Goal: Transaction & Acquisition: Obtain resource

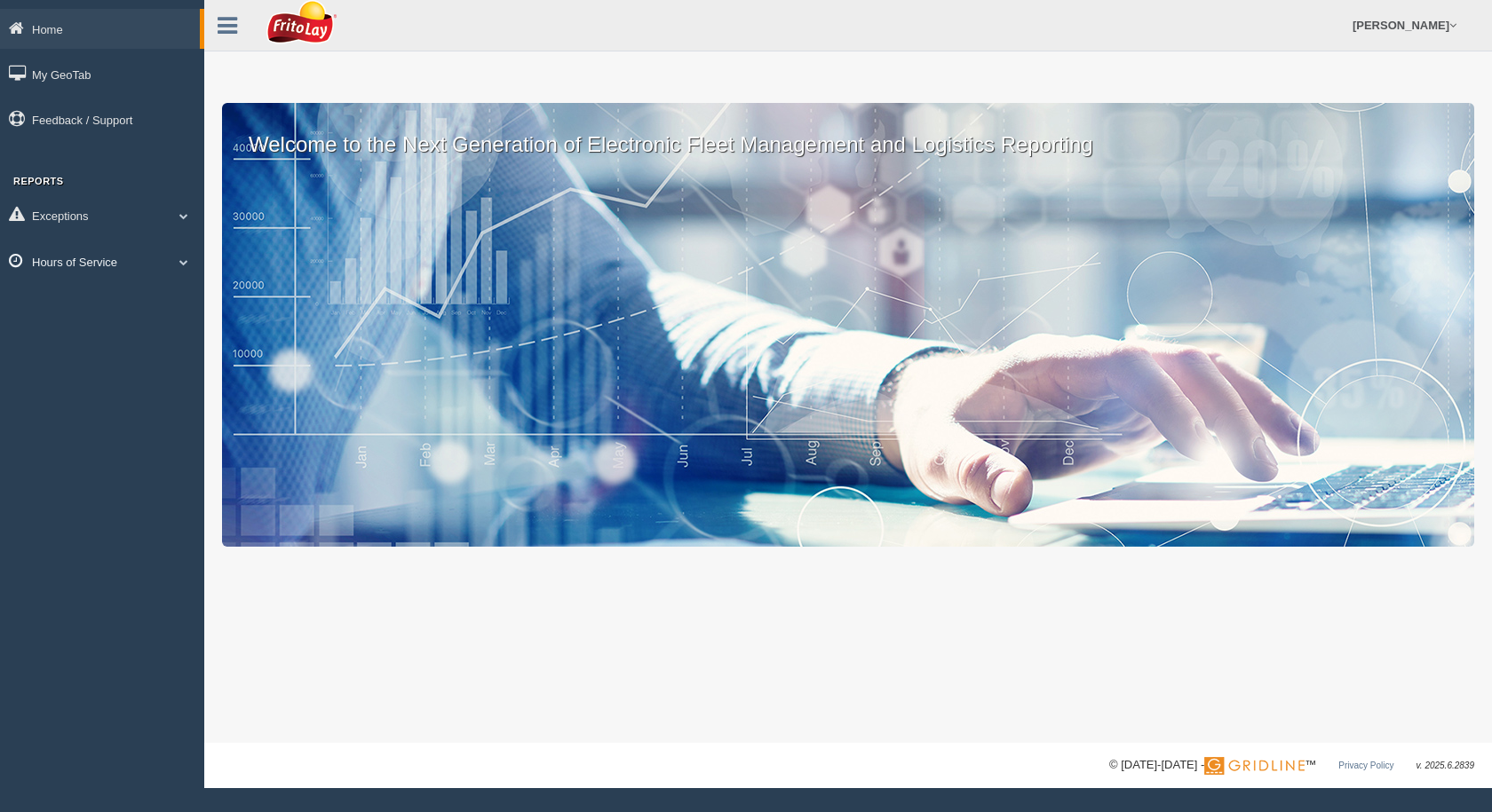
click at [130, 265] on link "Hours of Service" at bounding box center [102, 262] width 204 height 40
click at [82, 331] on link "HOS Violation Audit Reports" at bounding box center [116, 334] width 168 height 32
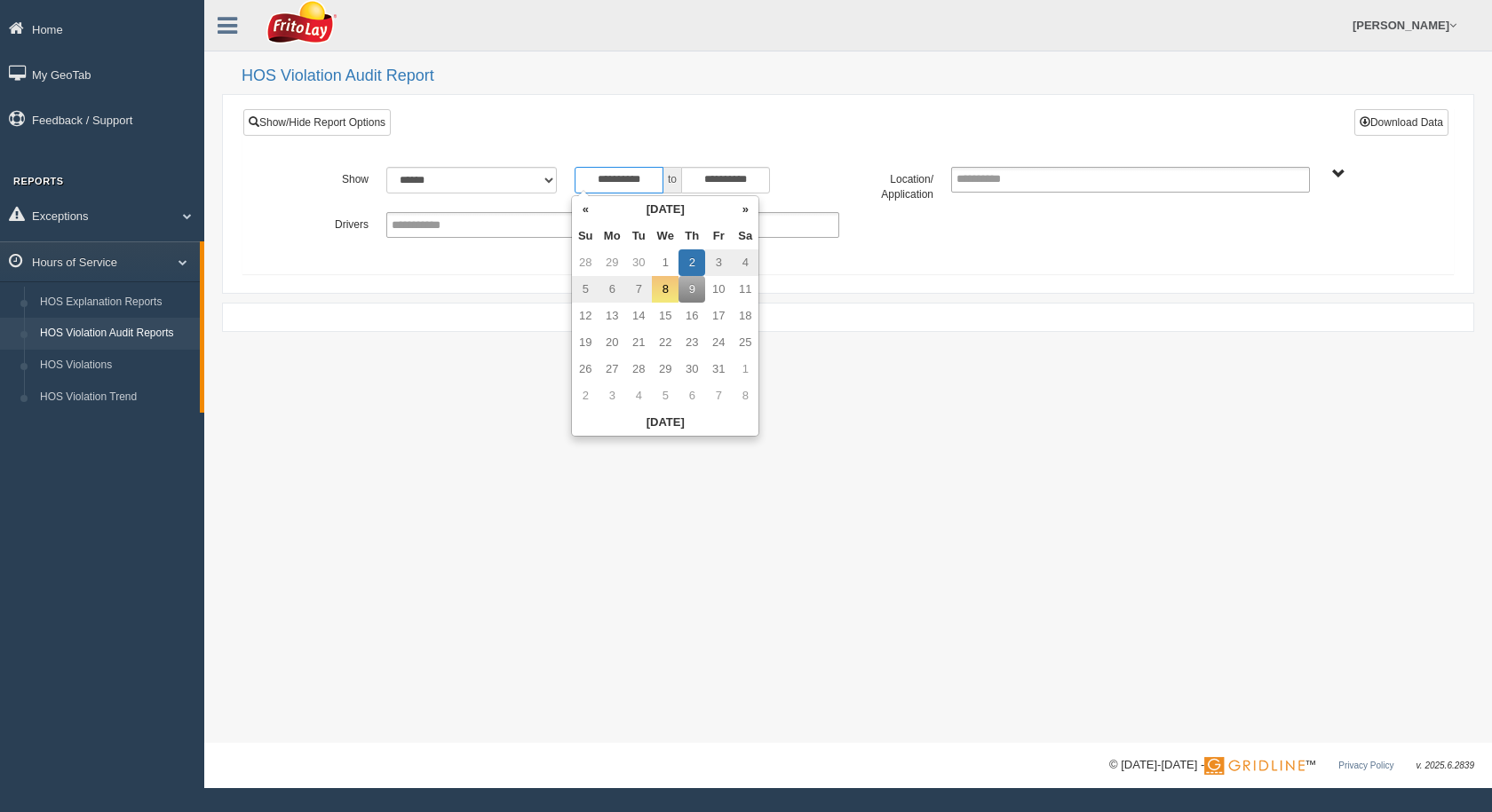
click at [624, 182] on input "**********" at bounding box center [619, 180] width 89 height 26
click at [648, 213] on th "[DATE]" at bounding box center [665, 210] width 133 height 26
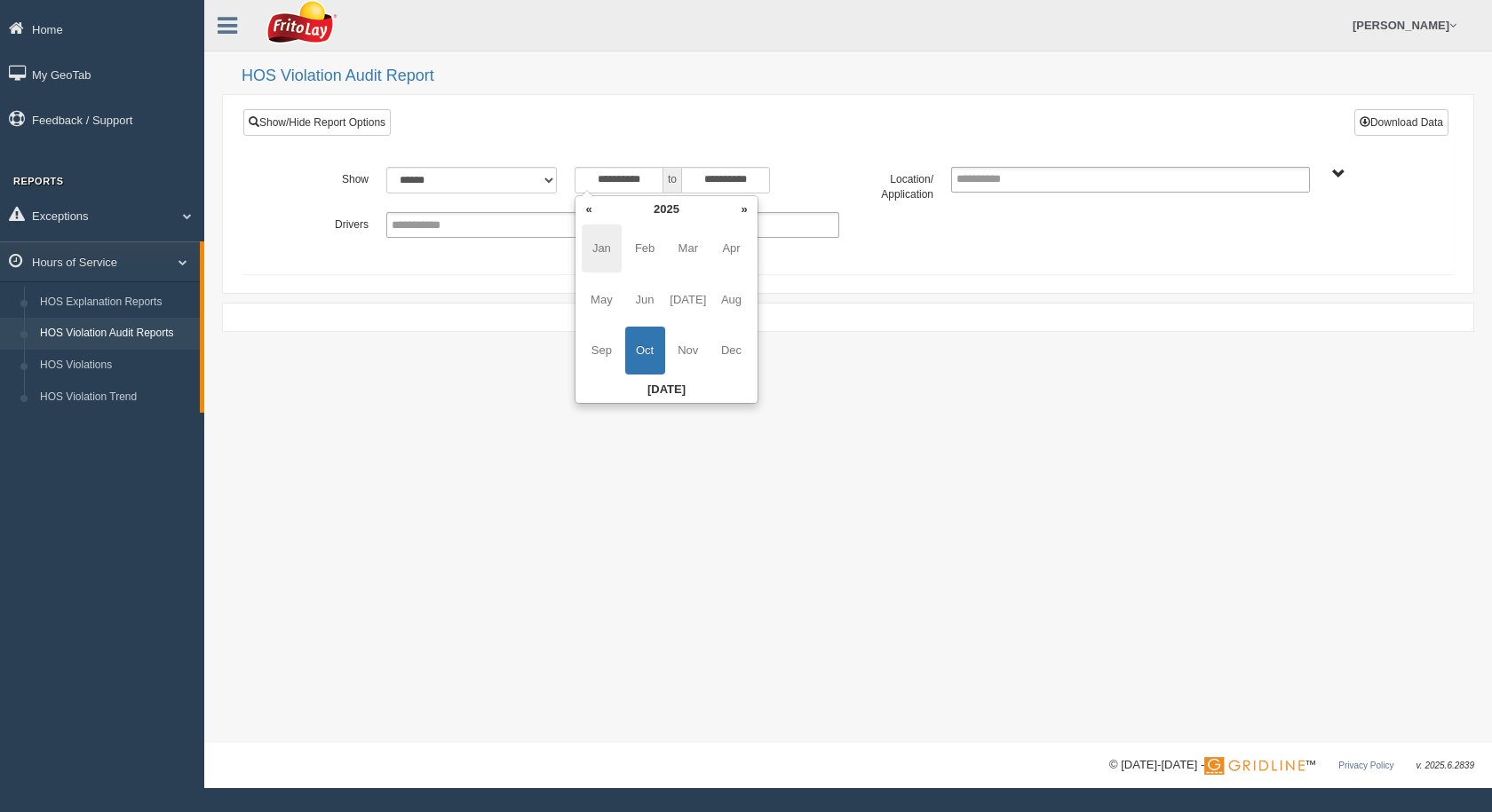
click at [605, 249] on span "Jan" at bounding box center [602, 248] width 40 height 48
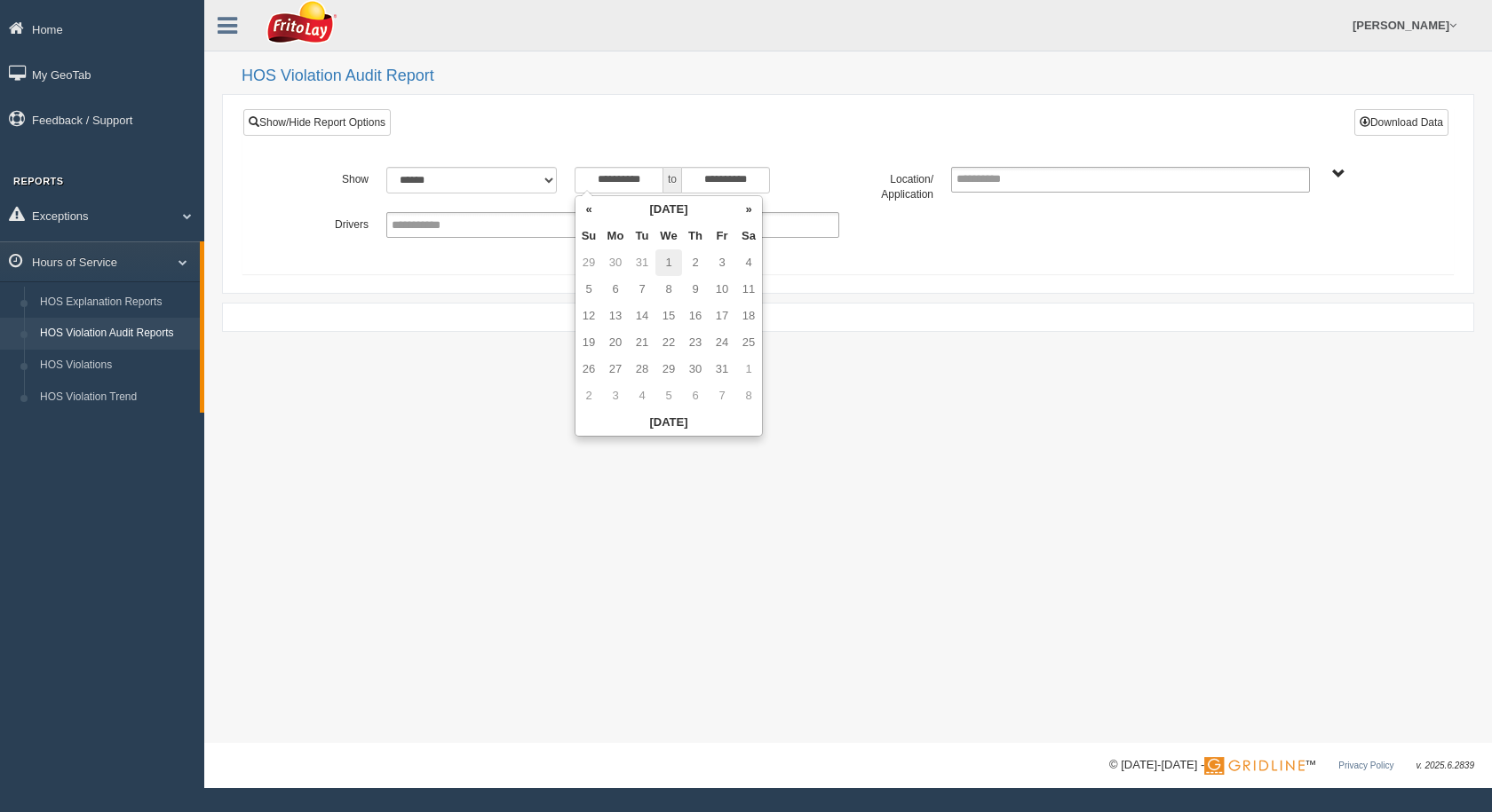
click at [664, 263] on td "1" at bounding box center [669, 262] width 26 height 26
type input "**********"
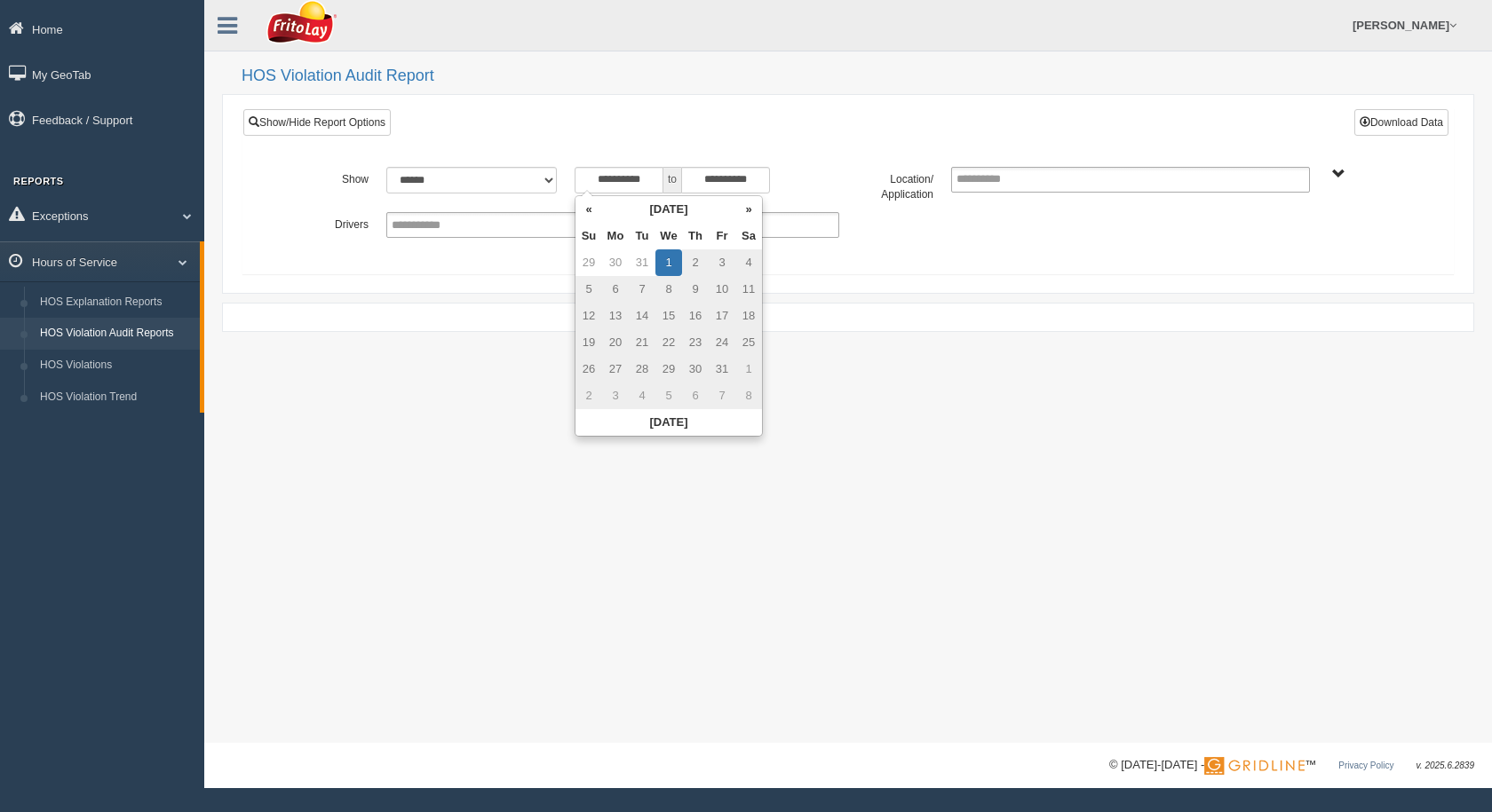
click at [869, 168] on label "Location/ Application" at bounding box center [895, 185] width 94 height 37
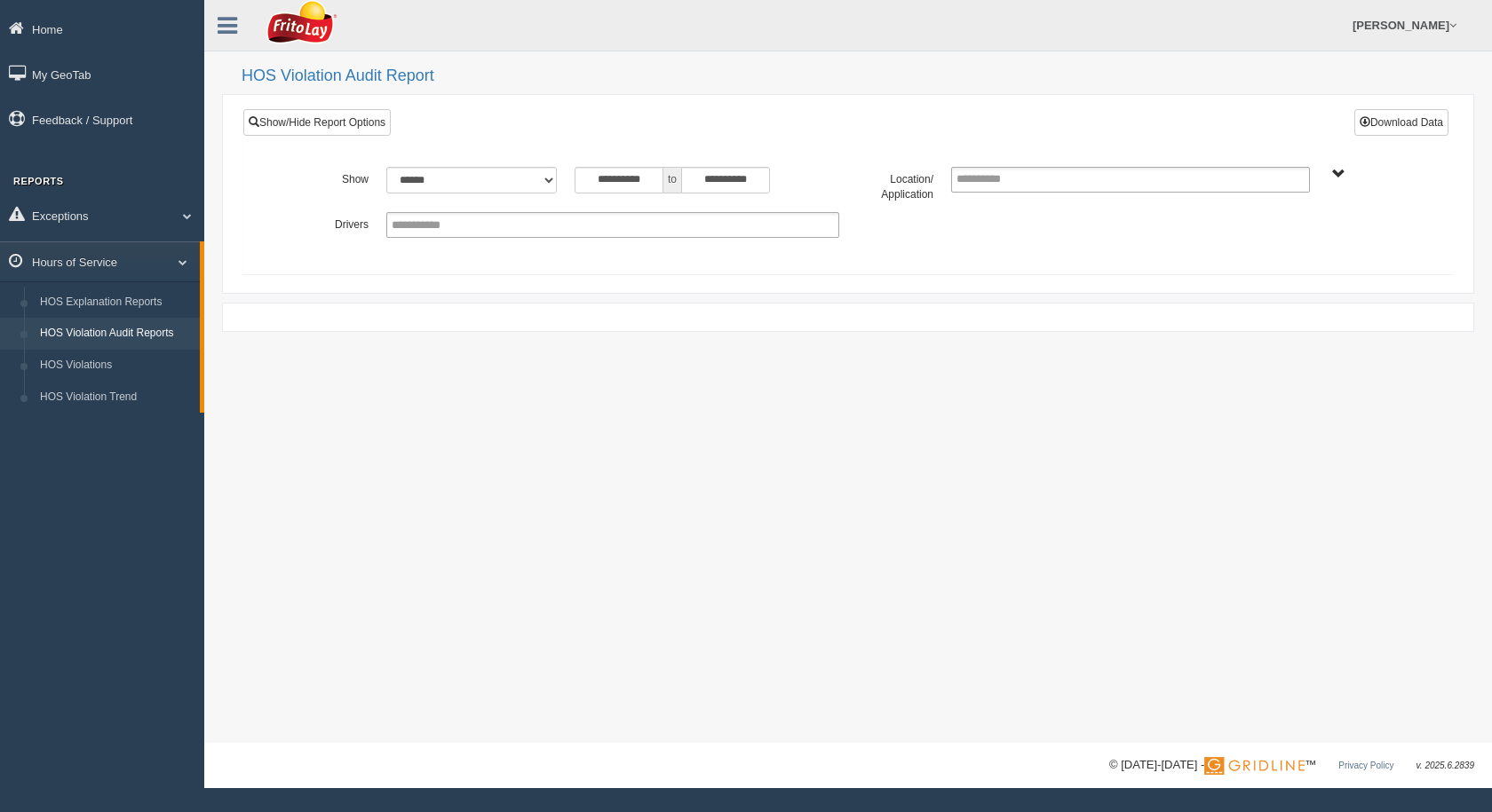
click at [1335, 179] on span "SOUTHCENTRAL REGION" at bounding box center [1338, 175] width 13 height 13
click at [1278, 241] on button "SOUTHCENTRAL REGION" at bounding box center [1312, 238] width 153 height 20
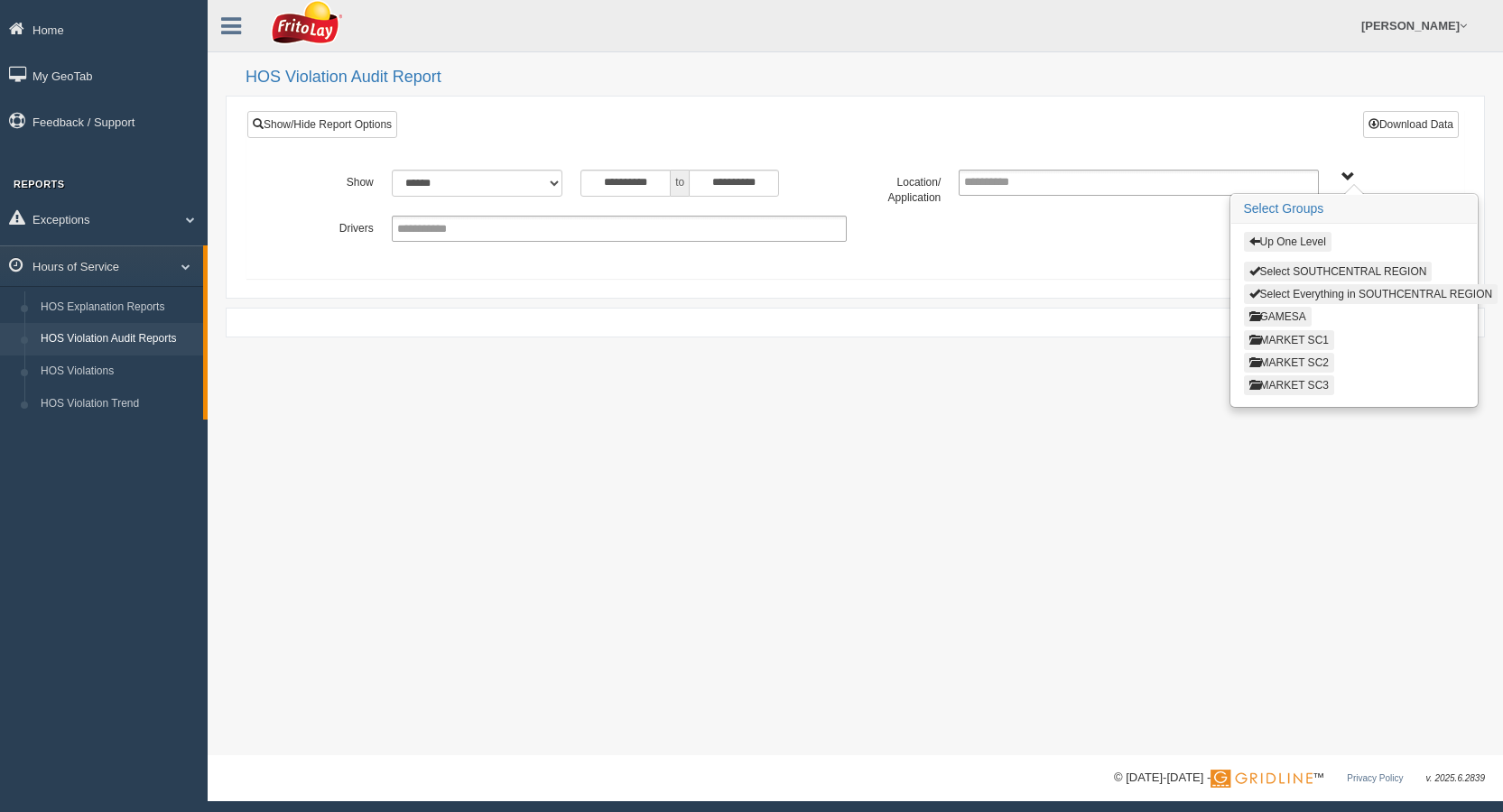
click at [1307, 385] on button "MARKET SC3" at bounding box center [1289, 385] width 90 height 20
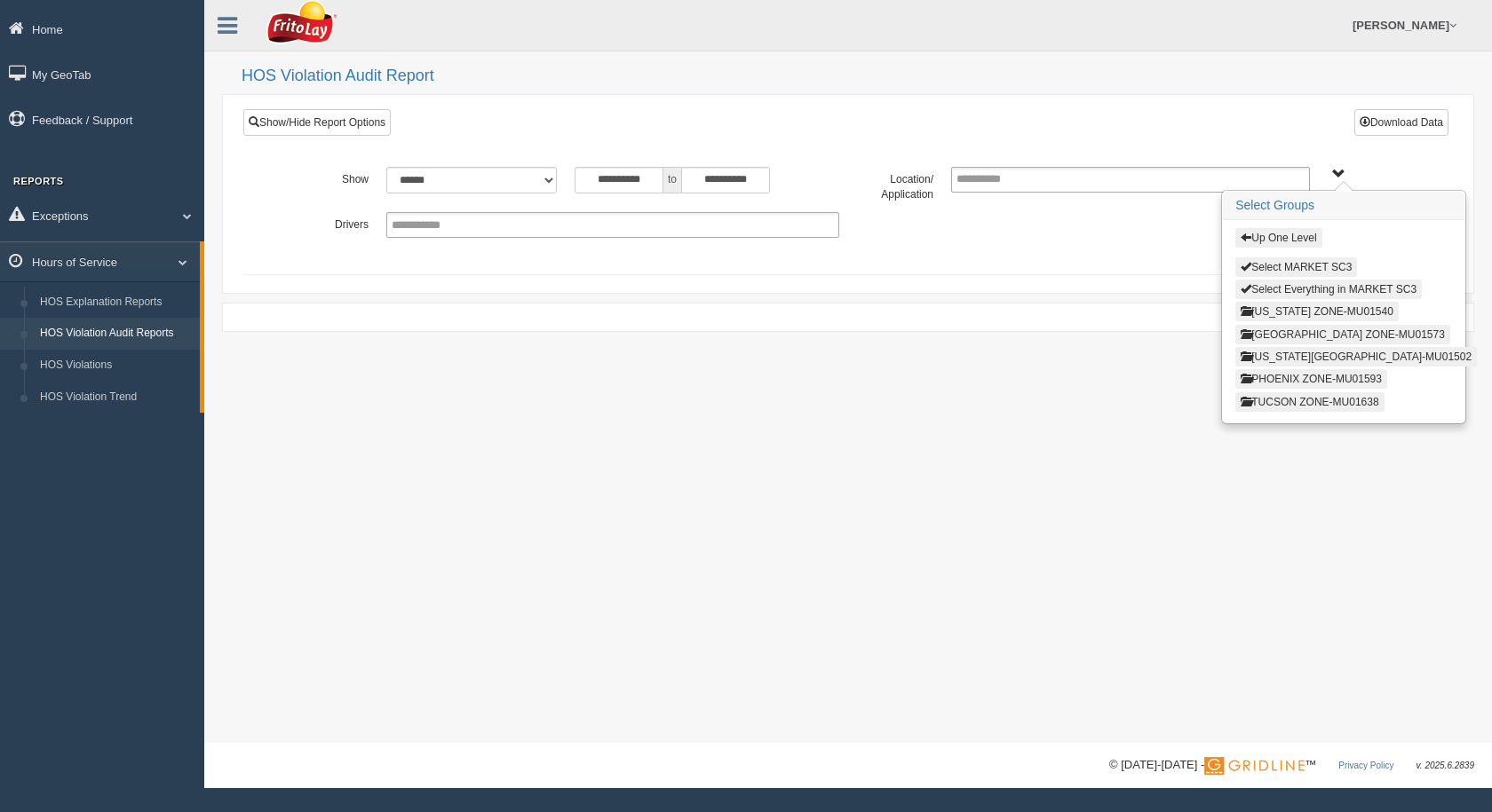
click at [1292, 334] on button "[GEOGRAPHIC_DATA] ZONE-MU01573" at bounding box center [1343, 334] width 215 height 20
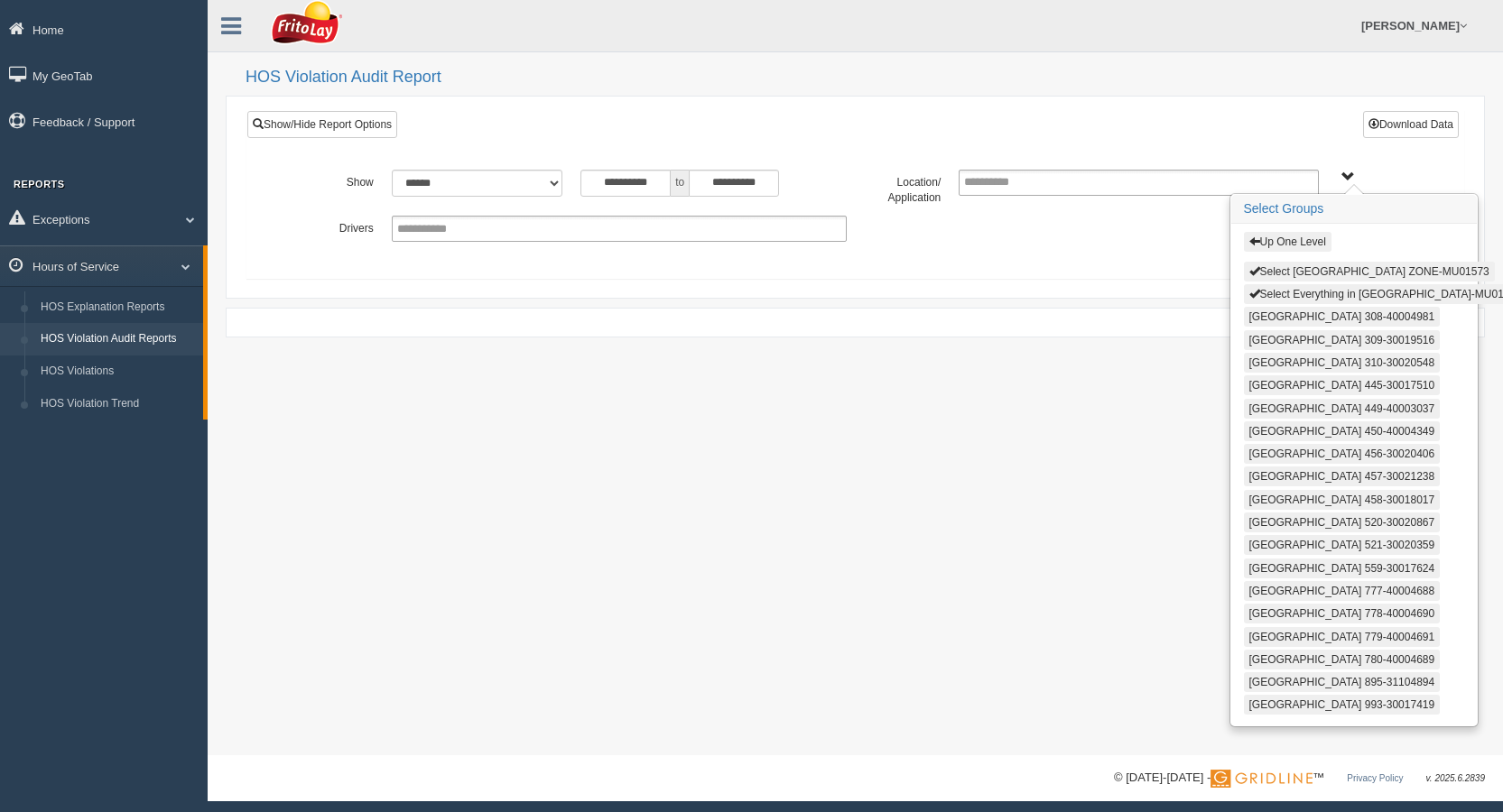
click at [1305, 270] on button "Select [GEOGRAPHIC_DATA] ZONE-MU01573" at bounding box center [1369, 272] width 250 height 20
click at [1306, 285] on button "Select Everything in [GEOGRAPHIC_DATA]-MU01573" at bounding box center [1385, 293] width 283 height 20
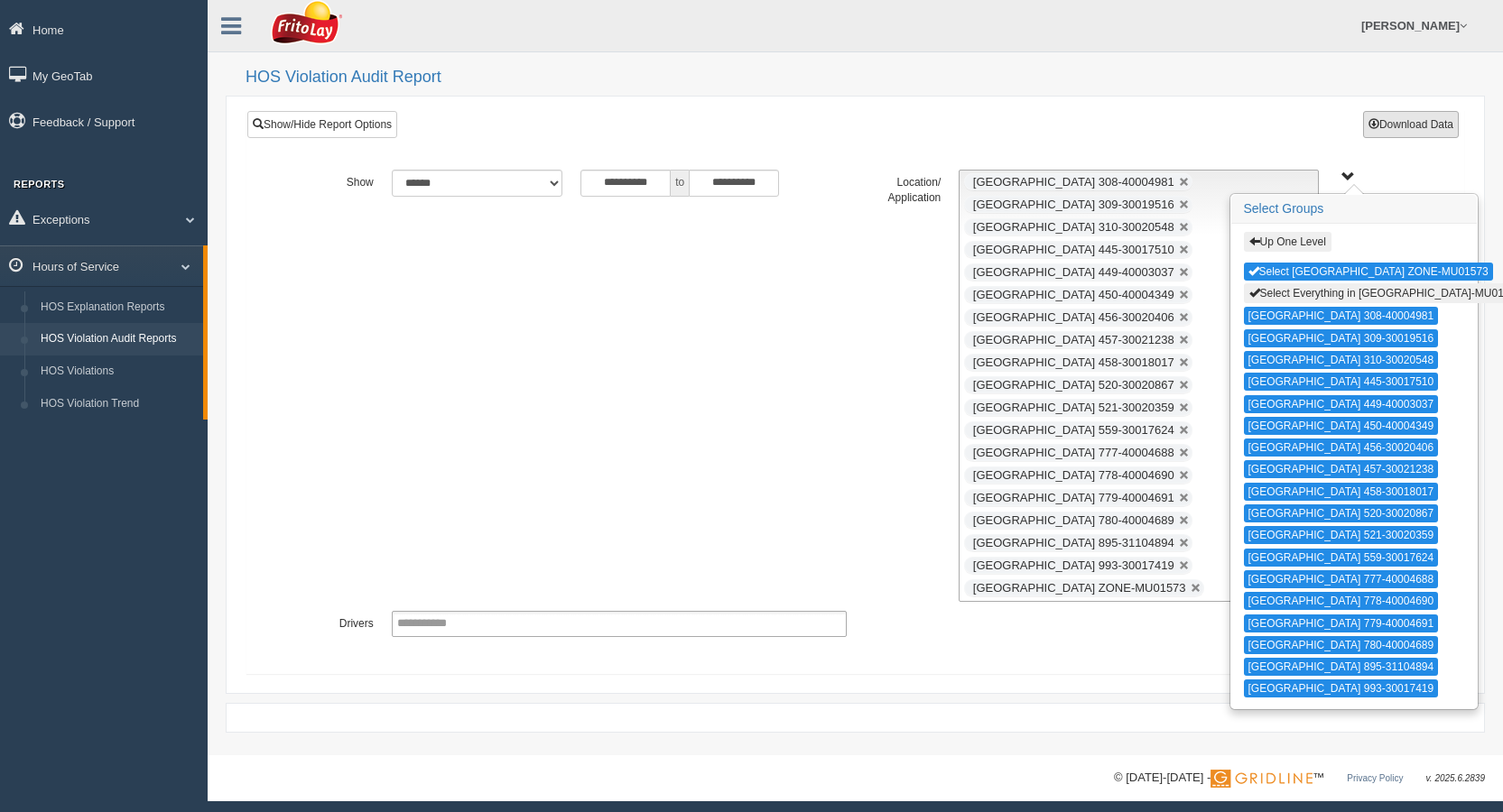
click at [1443, 111] on button "Download Data" at bounding box center [1411, 125] width 96 height 27
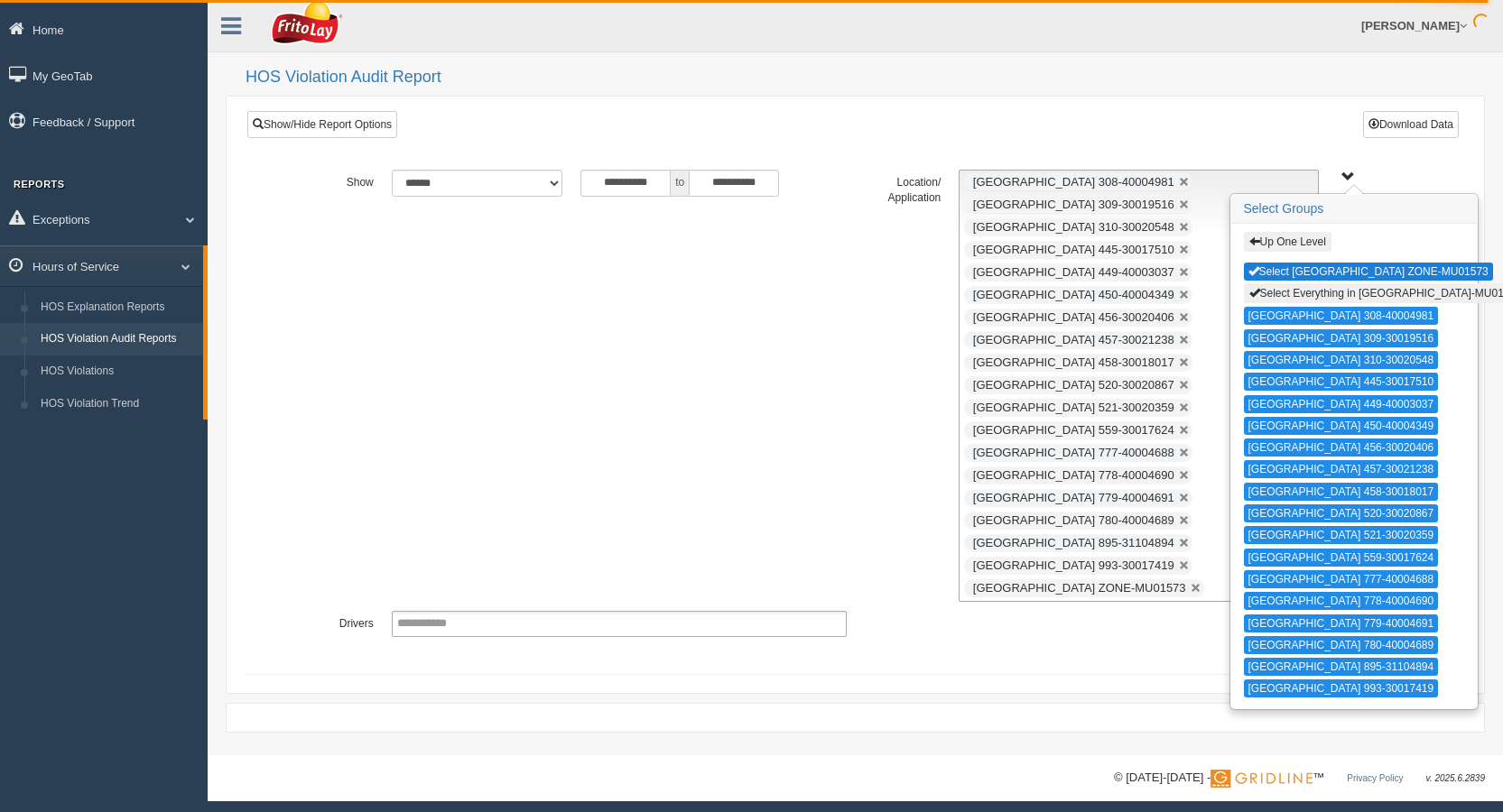
click at [1336, 270] on button "Select [GEOGRAPHIC_DATA] ZONE-MU01573" at bounding box center [1369, 272] width 250 height 18
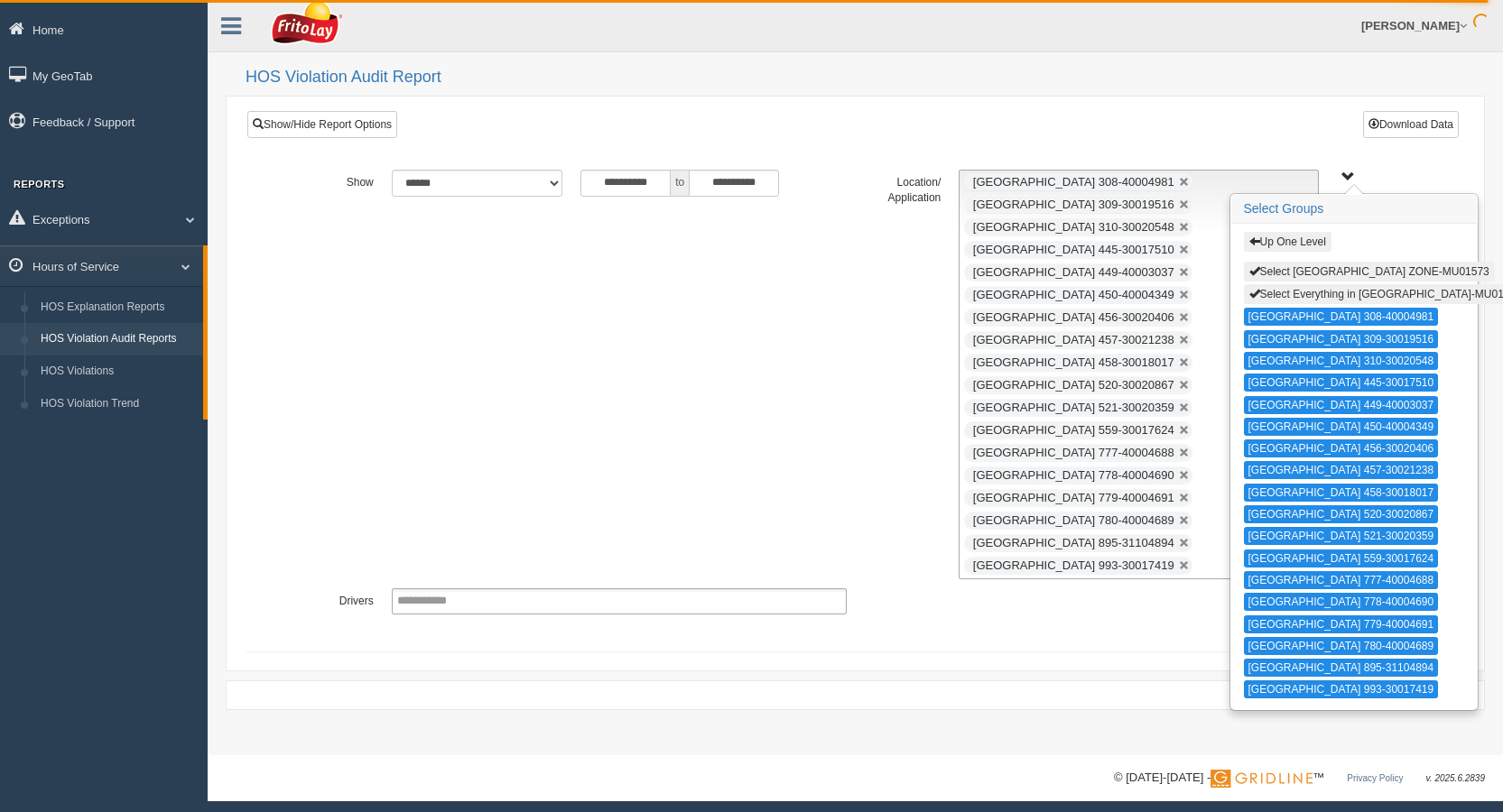
click at [1315, 296] on button "Select Everything in [GEOGRAPHIC_DATA]-MU01573" at bounding box center [1385, 294] width 283 height 20
type input "**********"
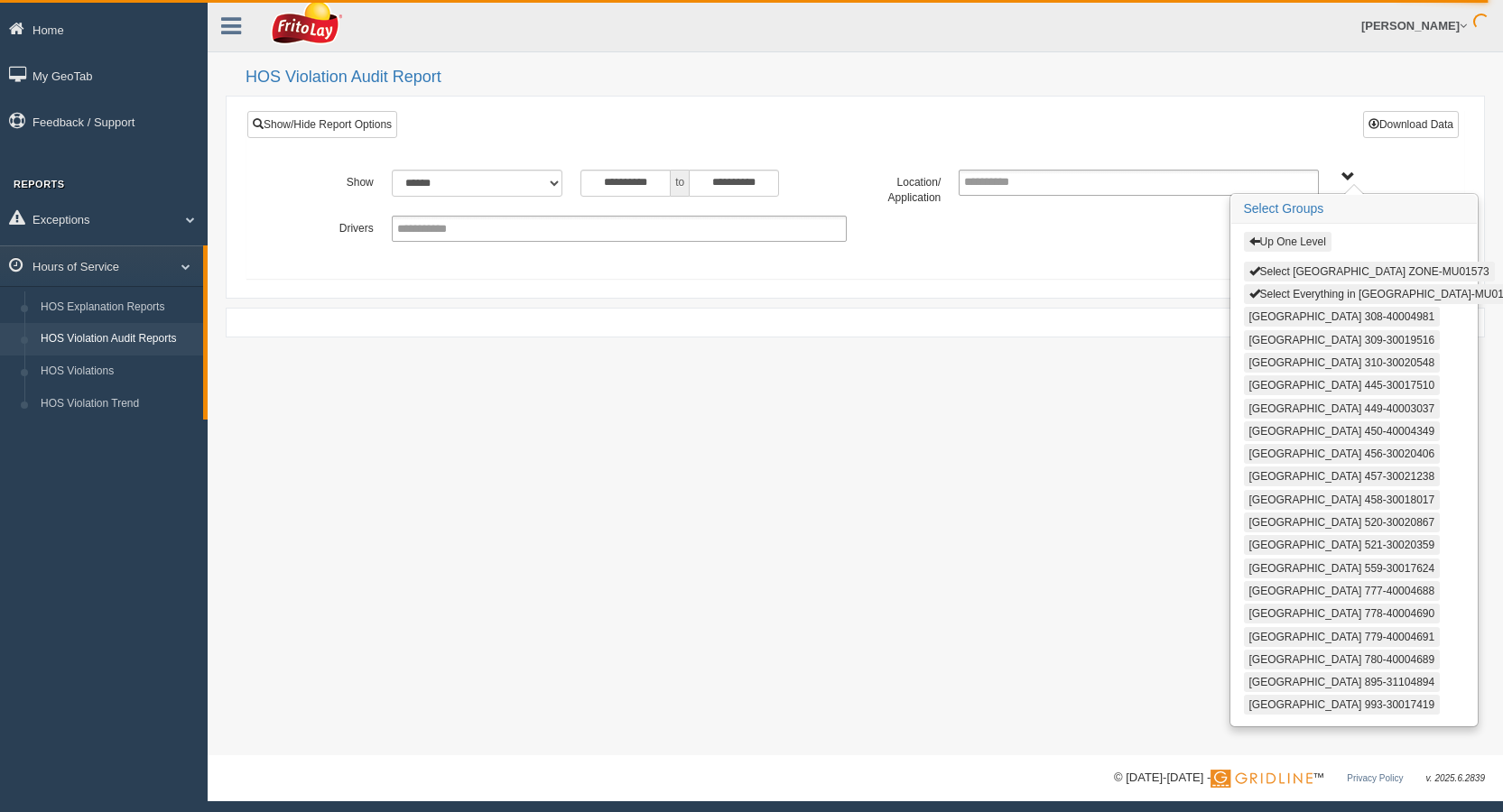
click at [1278, 241] on button "Up One Level" at bounding box center [1287, 242] width 87 height 20
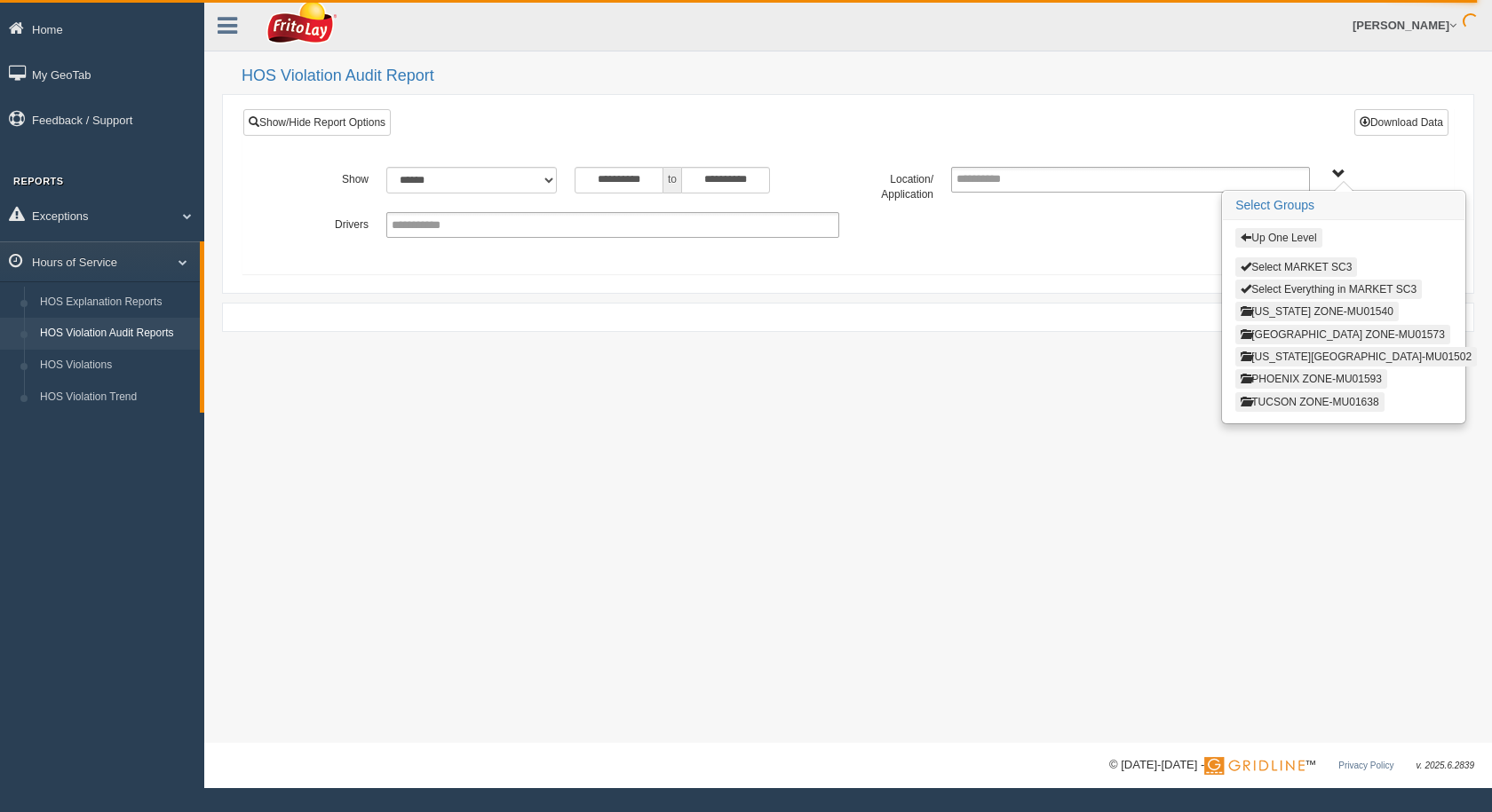
click at [1278, 234] on button "Up One Level" at bounding box center [1278, 238] width 86 height 20
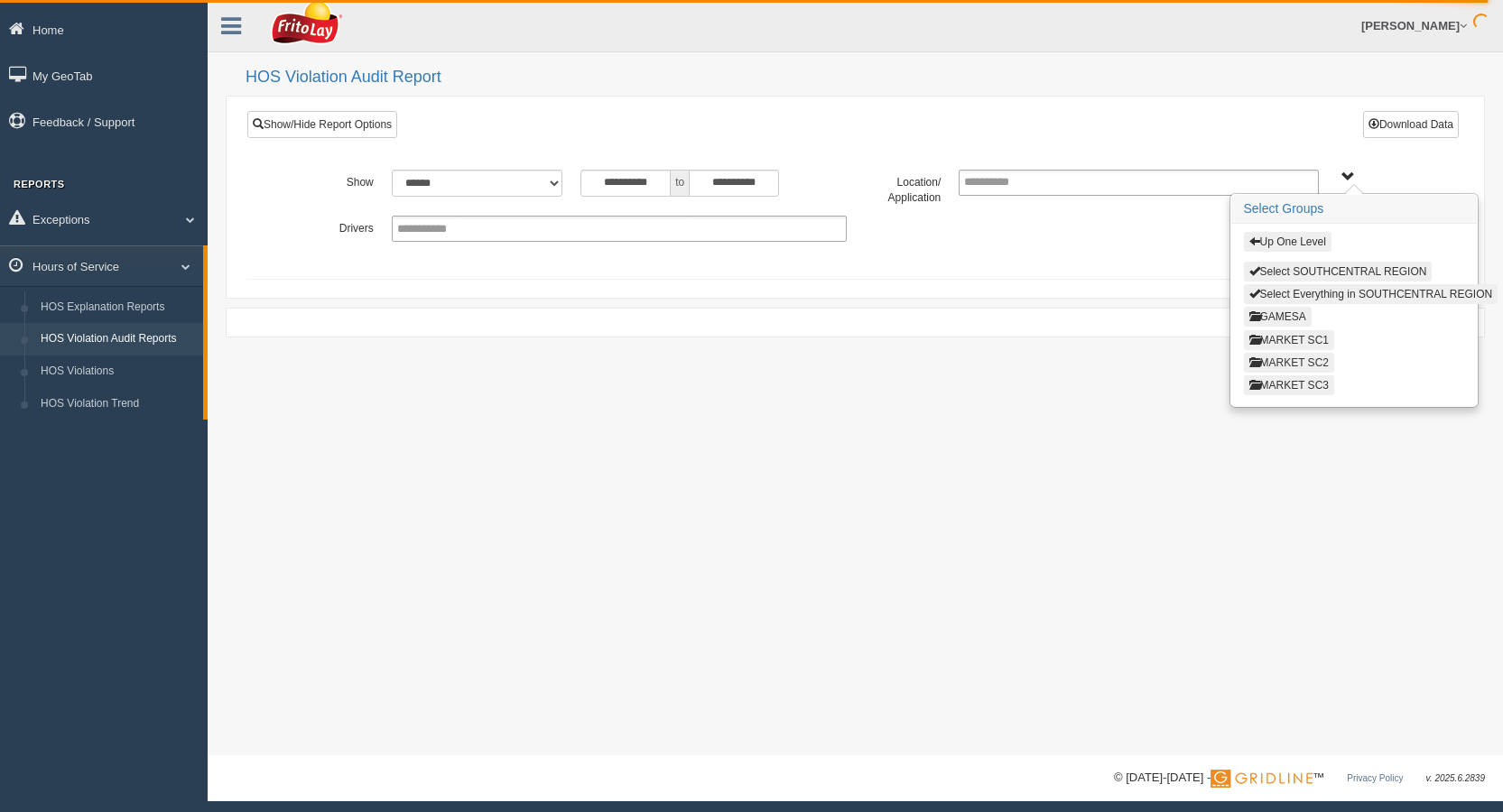
click at [1321, 361] on button "MARKET SC2" at bounding box center [1289, 363] width 90 height 20
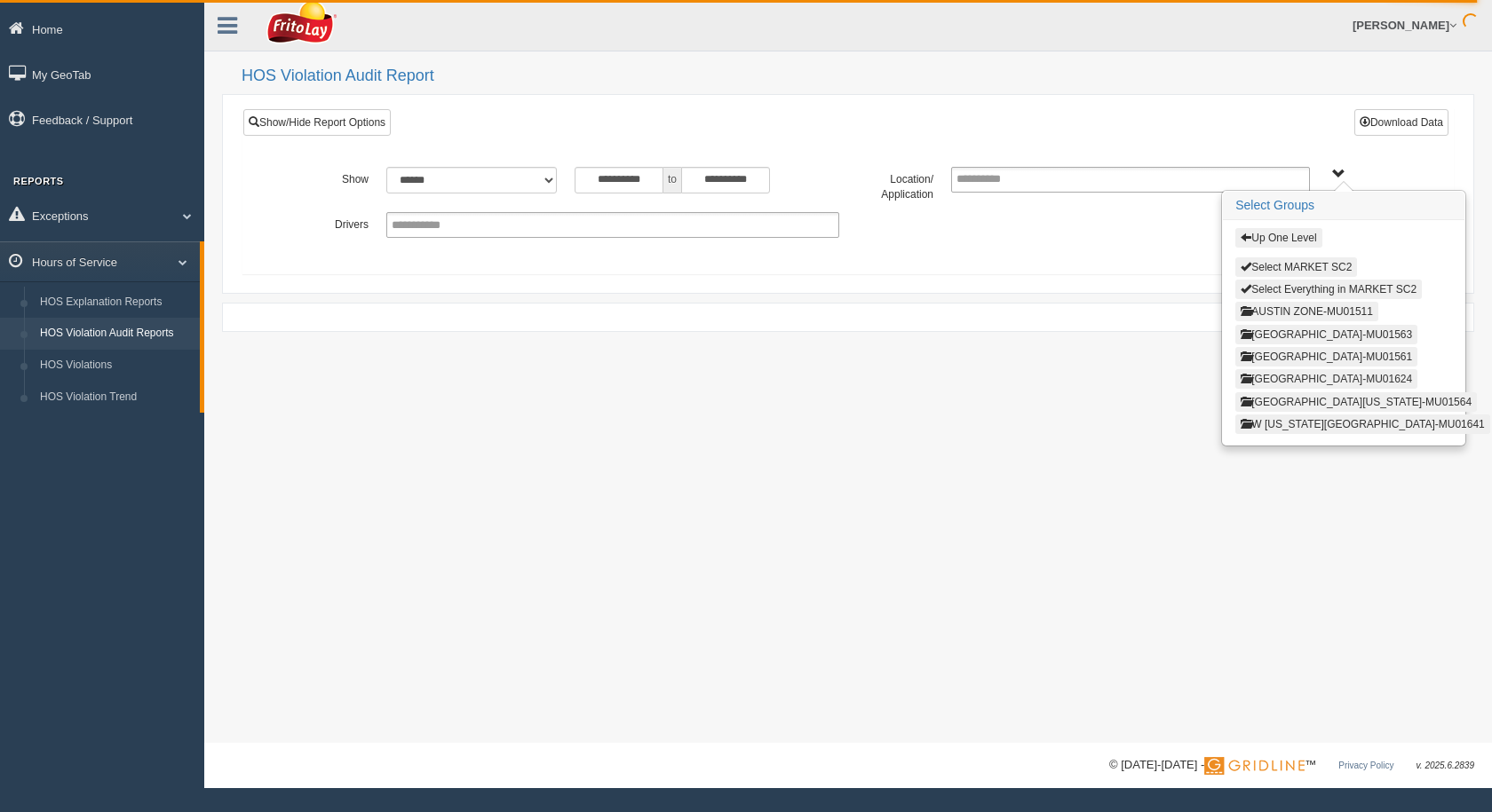
click at [1292, 379] on button "[GEOGRAPHIC_DATA]-MU01624" at bounding box center [1326, 379] width 182 height 20
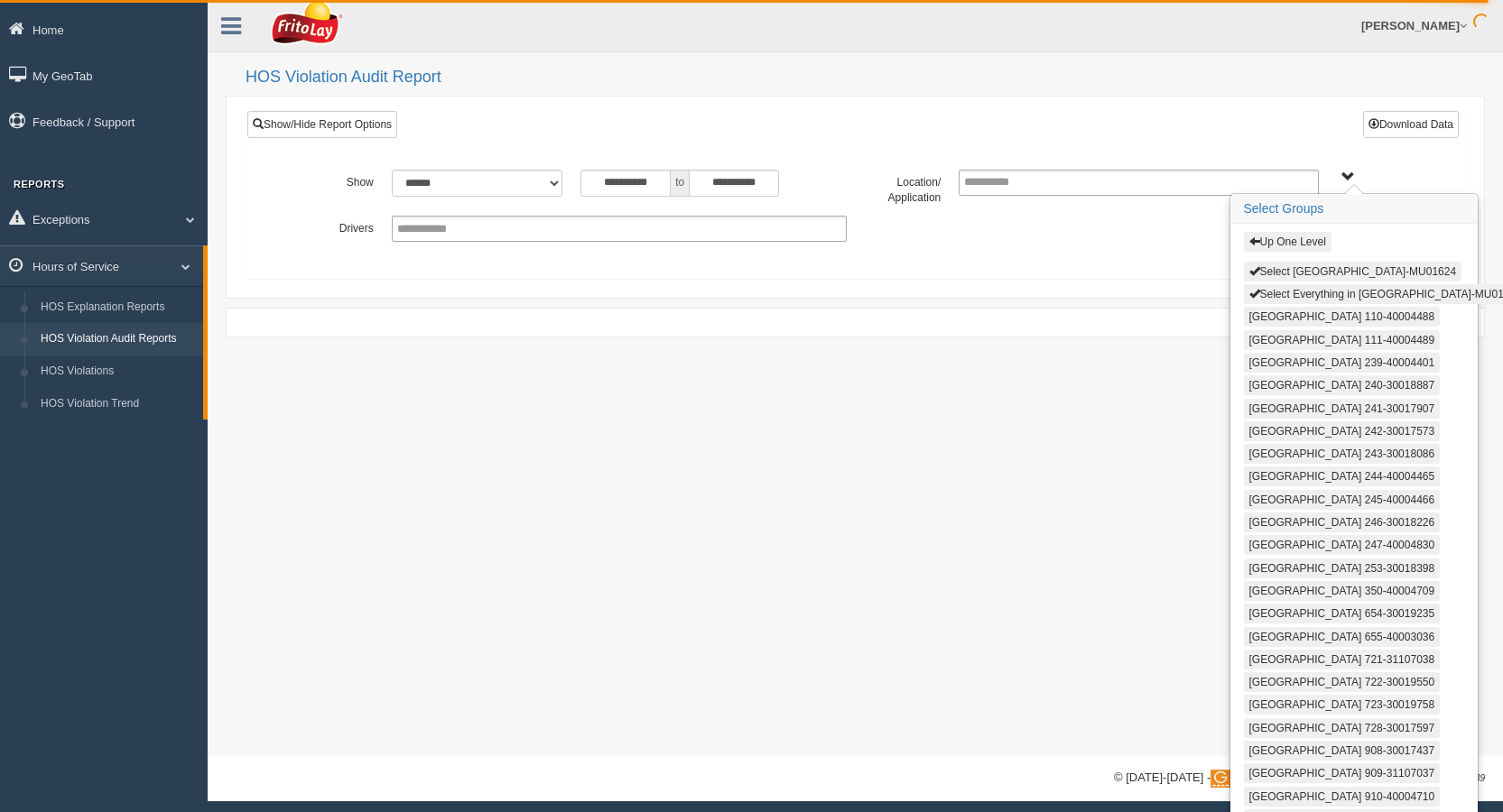
click at [1306, 274] on button "Select [GEOGRAPHIC_DATA]-MU01624" at bounding box center [1353, 272] width 219 height 20
click at [1305, 286] on button "Select Everything in [GEOGRAPHIC_DATA]-MU01624" at bounding box center [1385, 293] width 283 height 20
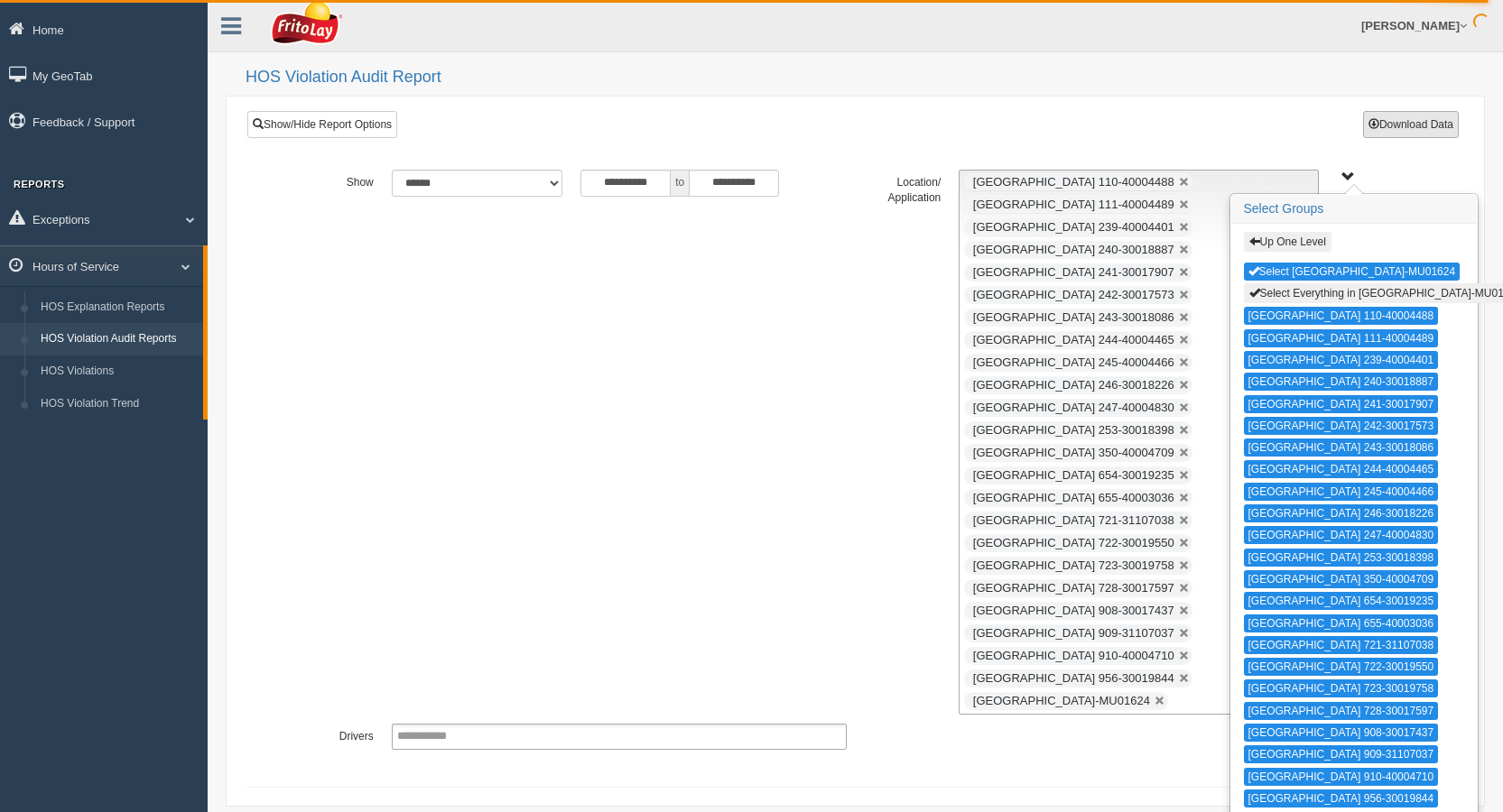
click at [1409, 124] on button "Download Data" at bounding box center [1411, 125] width 96 height 27
click at [1367, 269] on button "Select [GEOGRAPHIC_DATA]-MU01624" at bounding box center [1352, 272] width 217 height 18
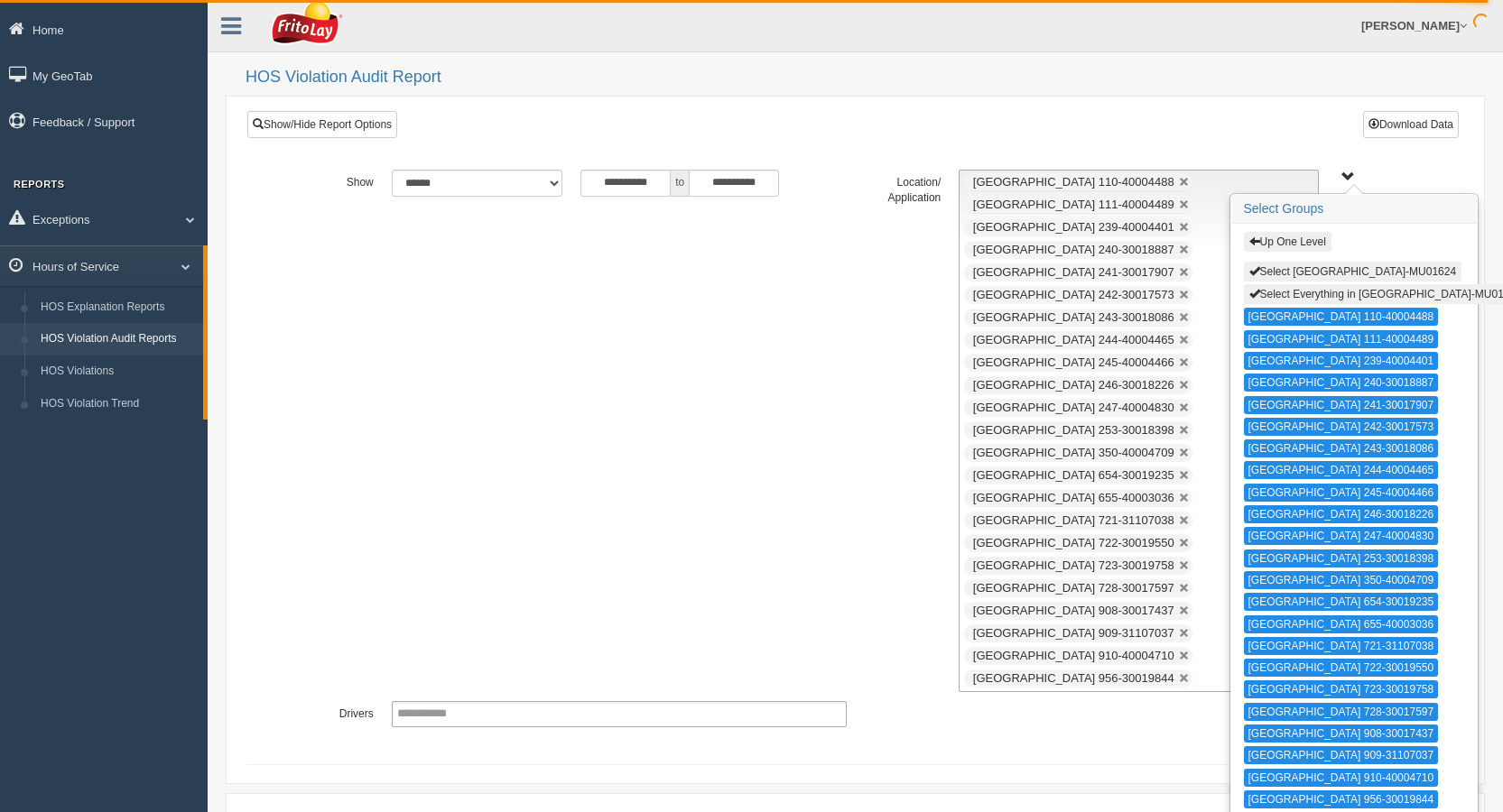
click at [1358, 295] on button "Select Everything in [GEOGRAPHIC_DATA]-MU01624" at bounding box center [1385, 294] width 283 height 20
type input "**********"
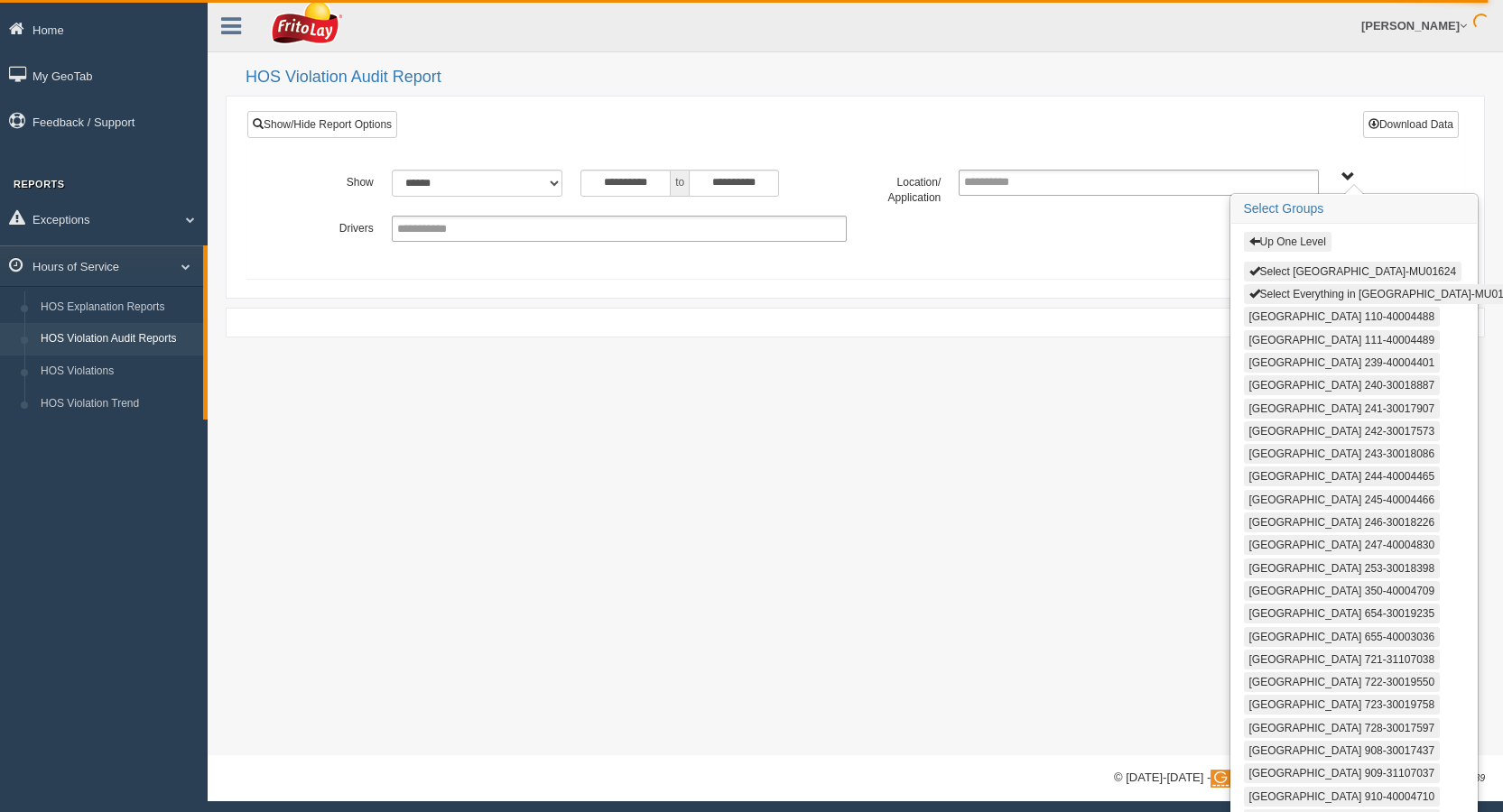
click at [1297, 239] on button "Up One Level" at bounding box center [1287, 242] width 87 height 20
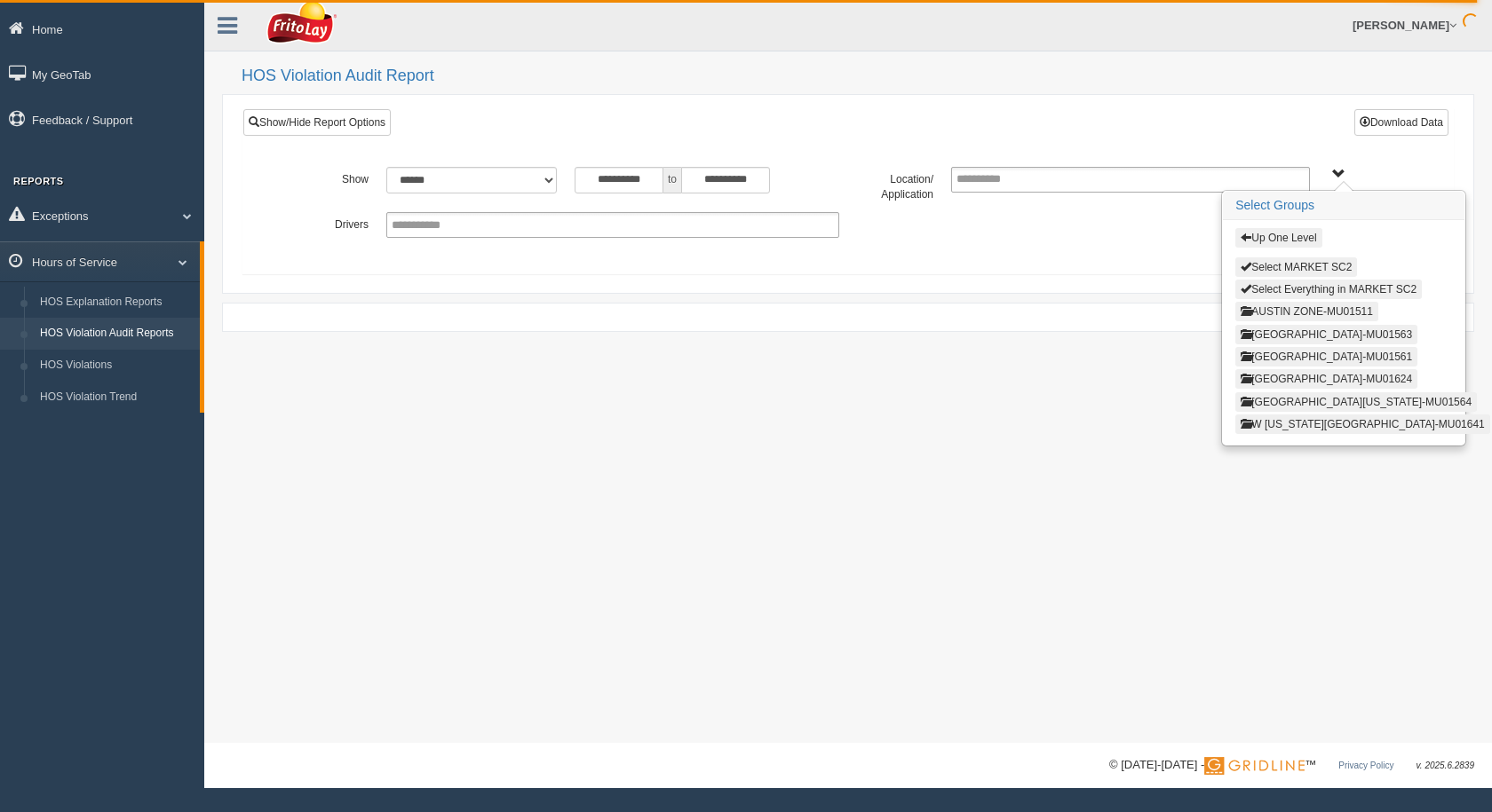
click at [1280, 309] on button "AUSTIN ZONE-MU01511" at bounding box center [1306, 312] width 143 height 20
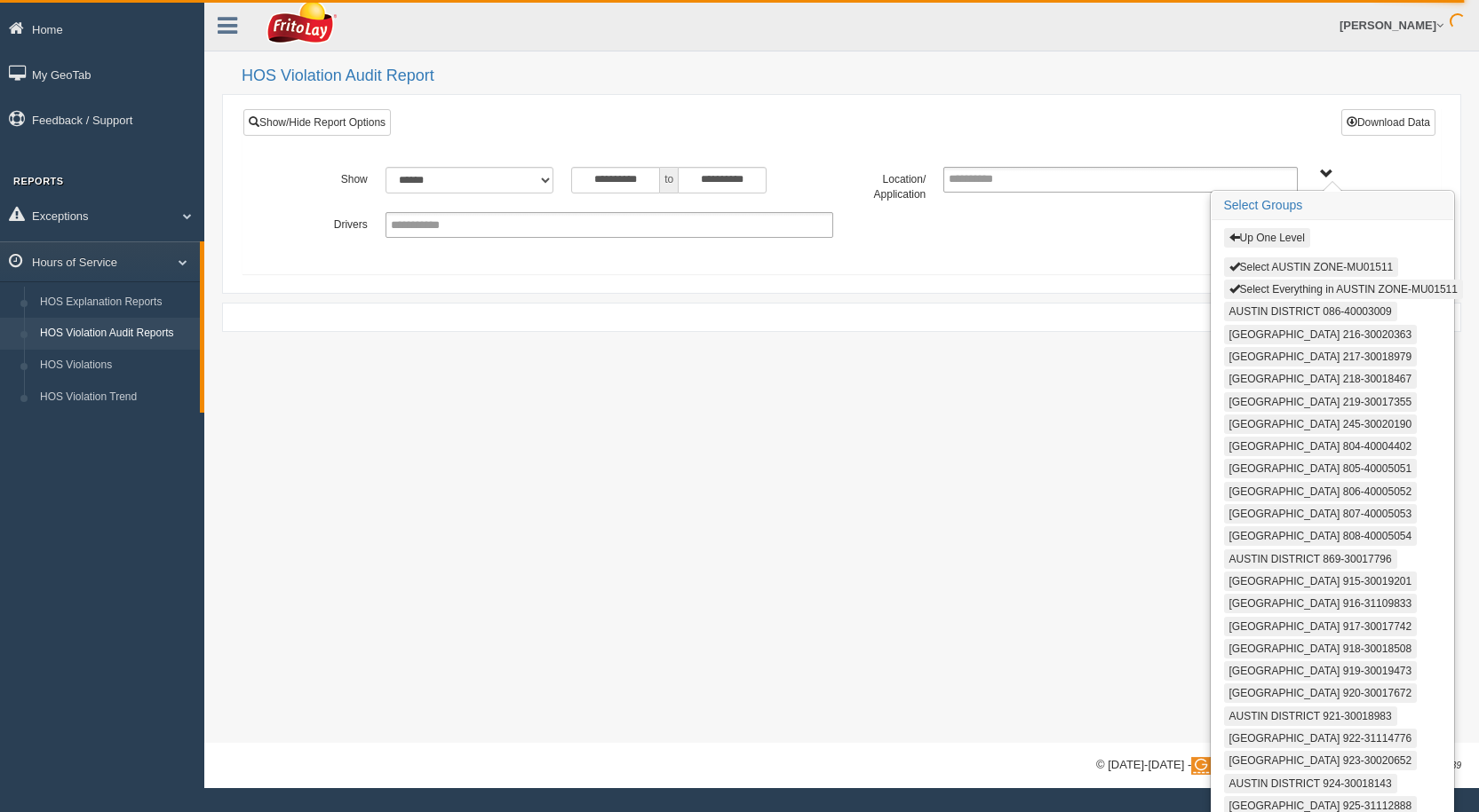
click at [1292, 264] on button "Select AUSTIN ZONE-MU01511" at bounding box center [1311, 267] width 175 height 20
click at [1291, 290] on button "Select Everything in AUSTIN ZONE-MU01511" at bounding box center [1343, 288] width 239 height 20
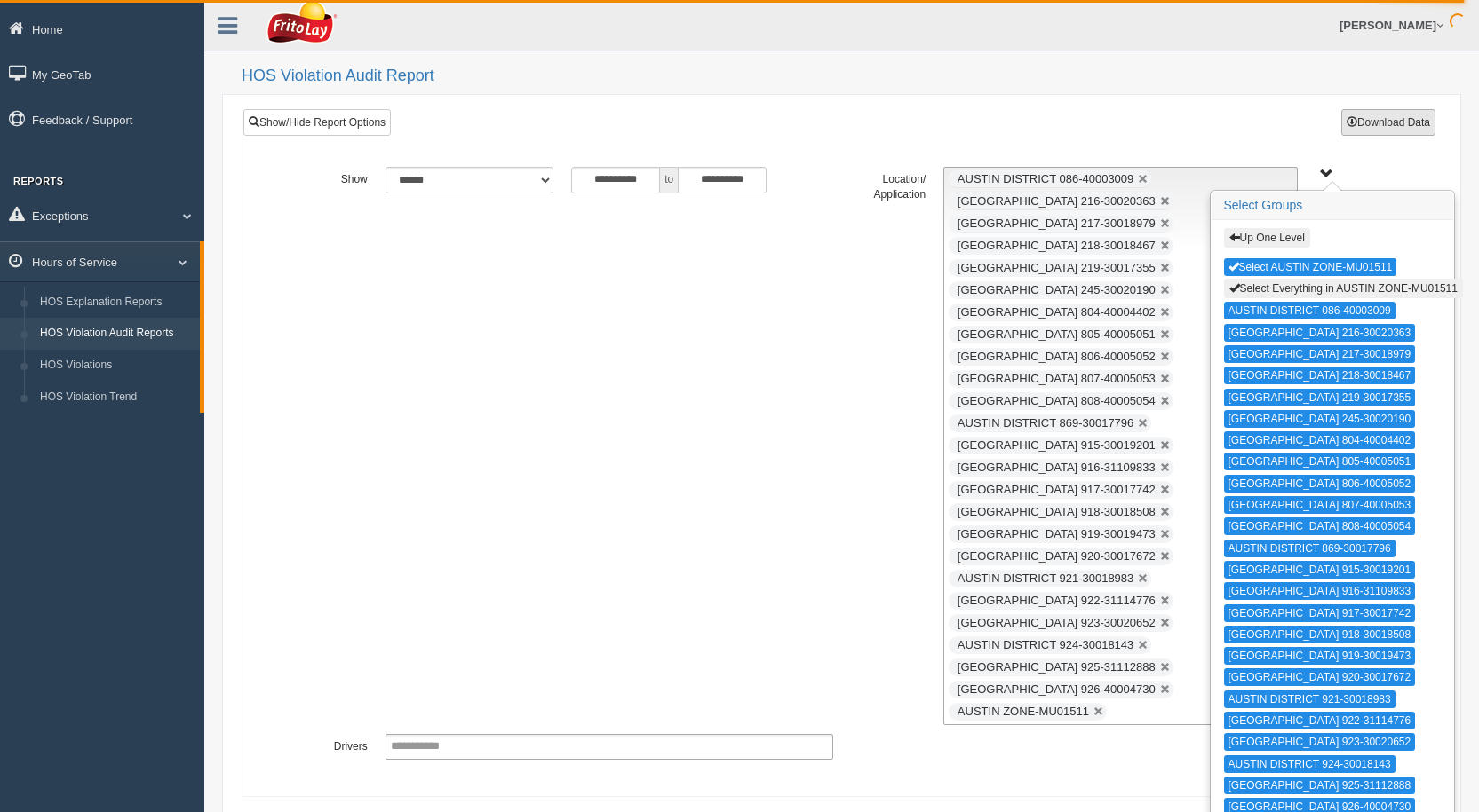
click at [1383, 127] on button "Download Data" at bounding box center [1388, 123] width 94 height 26
click at [1033, 82] on h2 "HOS Violation Audit Report" at bounding box center [851, 76] width 1219 height 18
click at [1260, 240] on button "Up One Level" at bounding box center [1266, 238] width 86 height 20
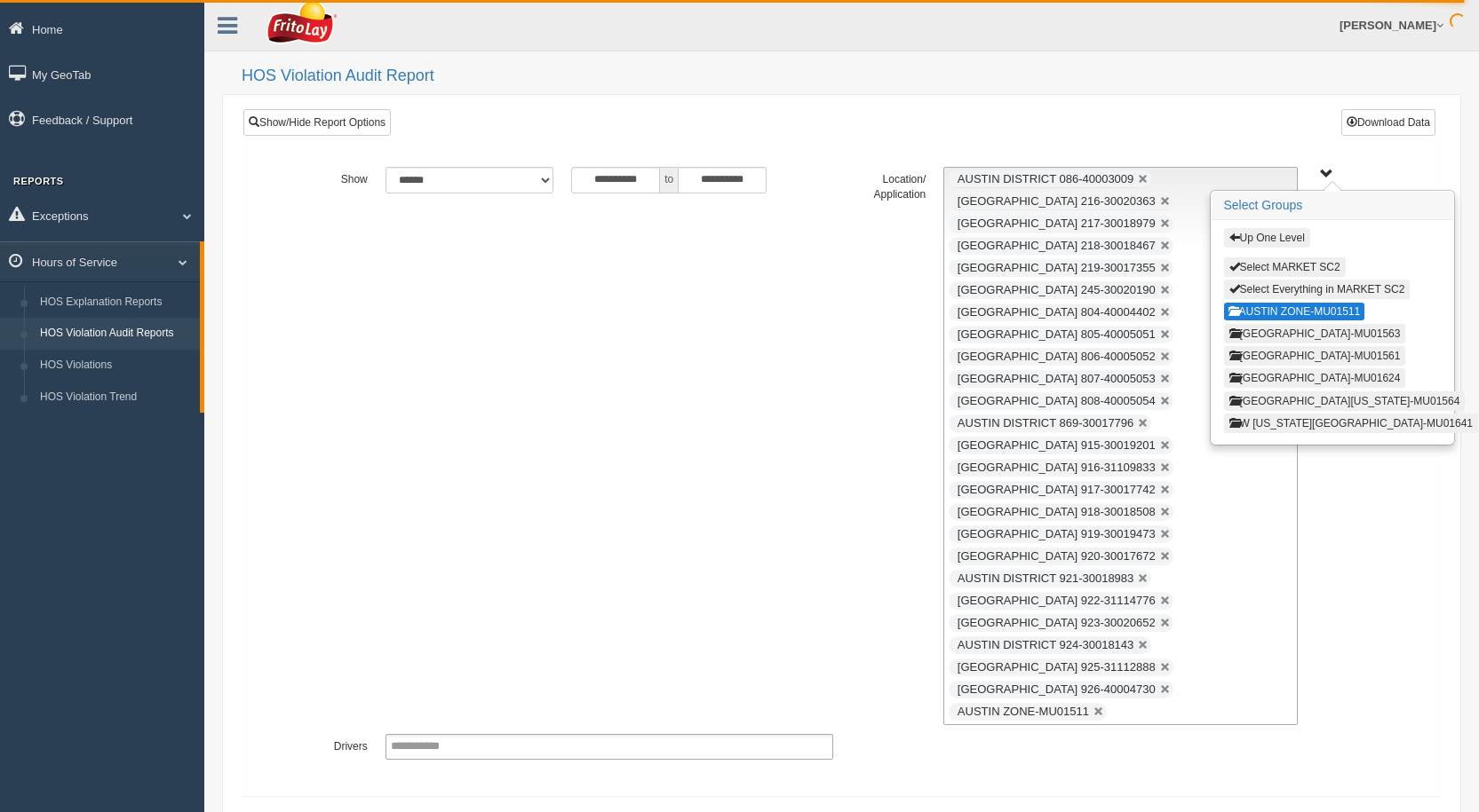
click at [1284, 314] on button "AUSTIN ZONE-MU01511" at bounding box center [1294, 312] width 141 height 18
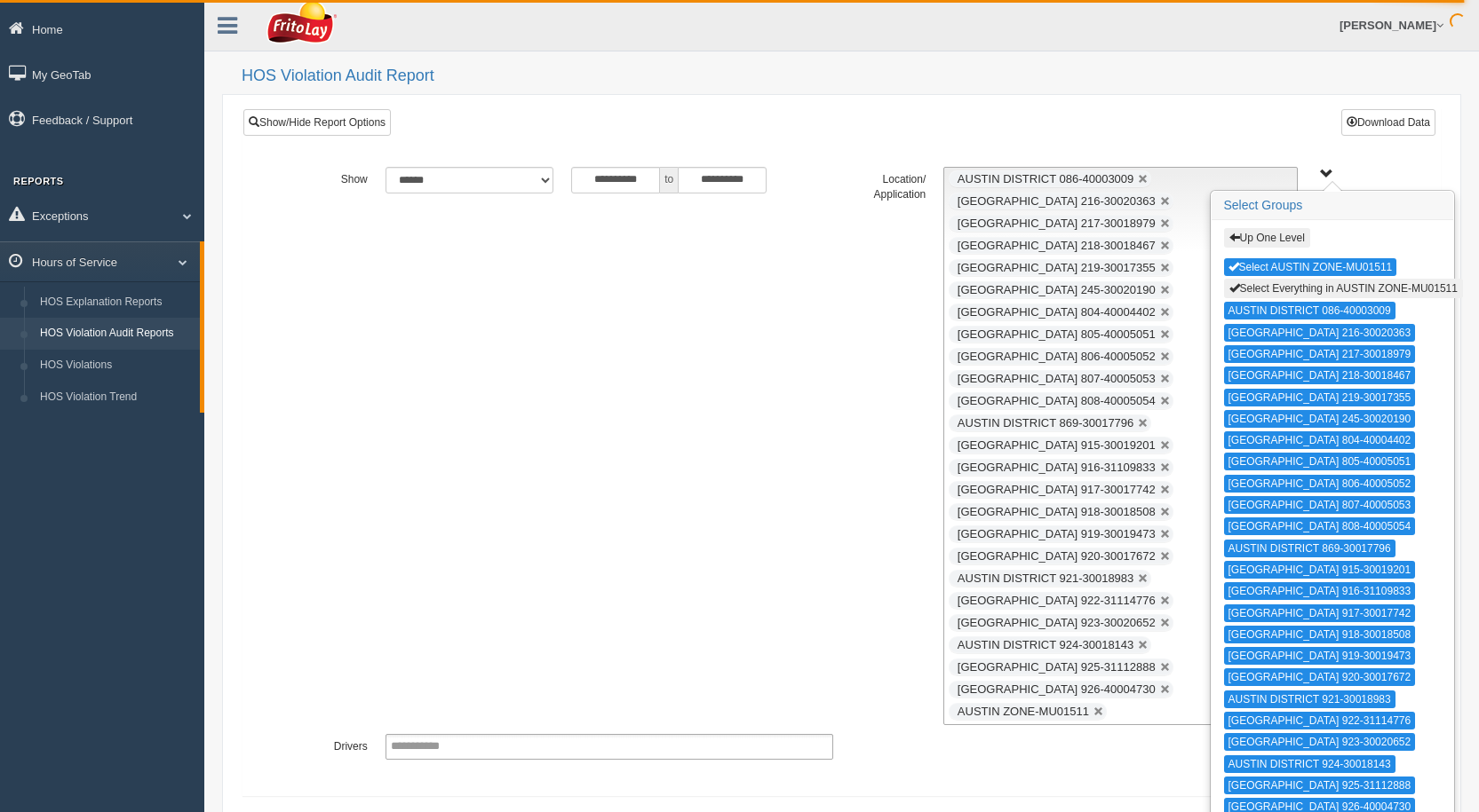
click at [1275, 287] on button "Select Everything in AUSTIN ZONE-MU01511" at bounding box center [1343, 288] width 239 height 20
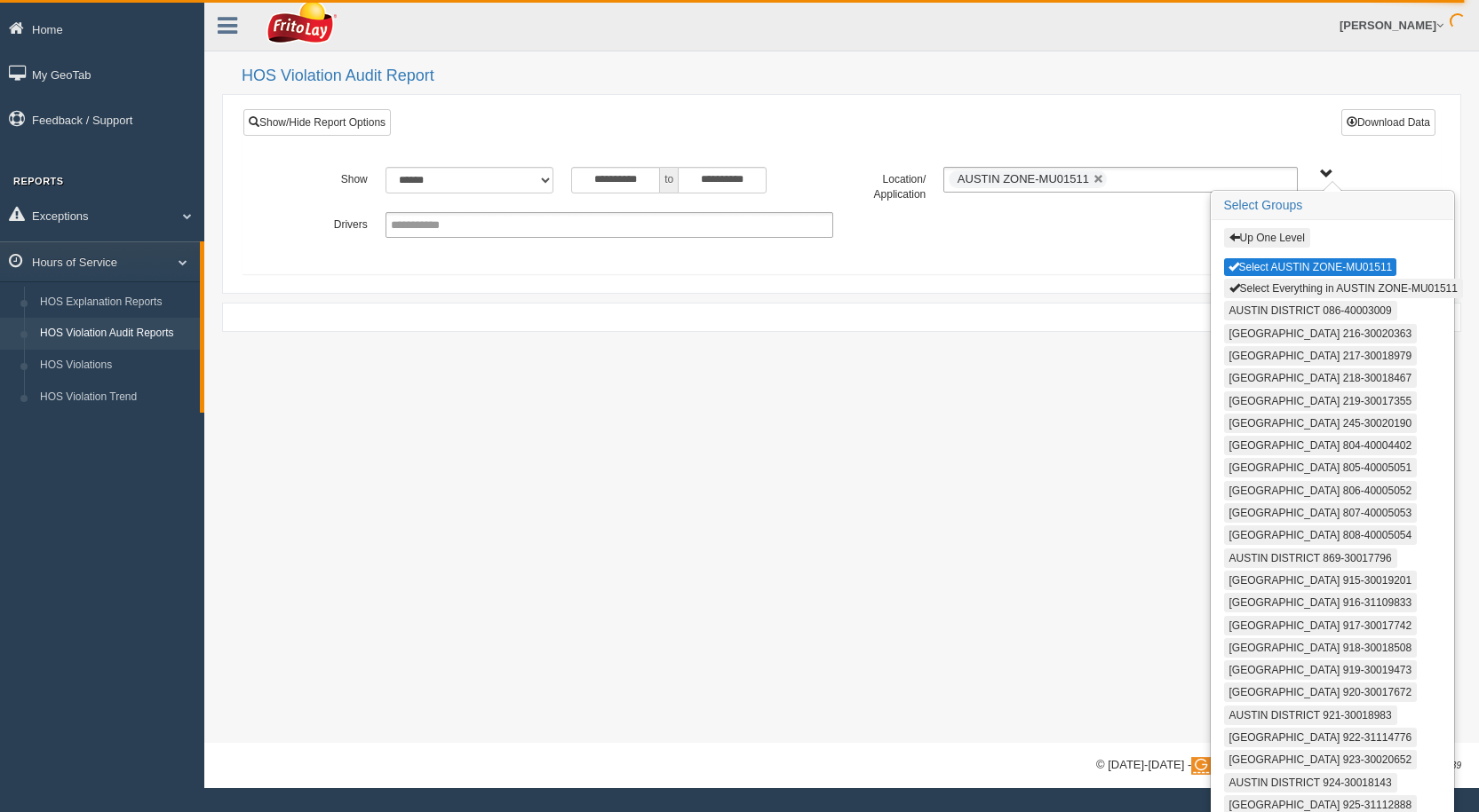
click at [1276, 266] on button "Select AUSTIN ZONE-MU01511" at bounding box center [1310, 267] width 173 height 18
type input "**********"
click at [1265, 226] on div "Up One Level Select AUSTIN ZONE-MU01511 Select Everything in [GEOGRAPHIC_DATA]-…" at bounding box center [1332, 534] width 242 height 629
click at [1266, 236] on button "Up One Level" at bounding box center [1266, 238] width 86 height 20
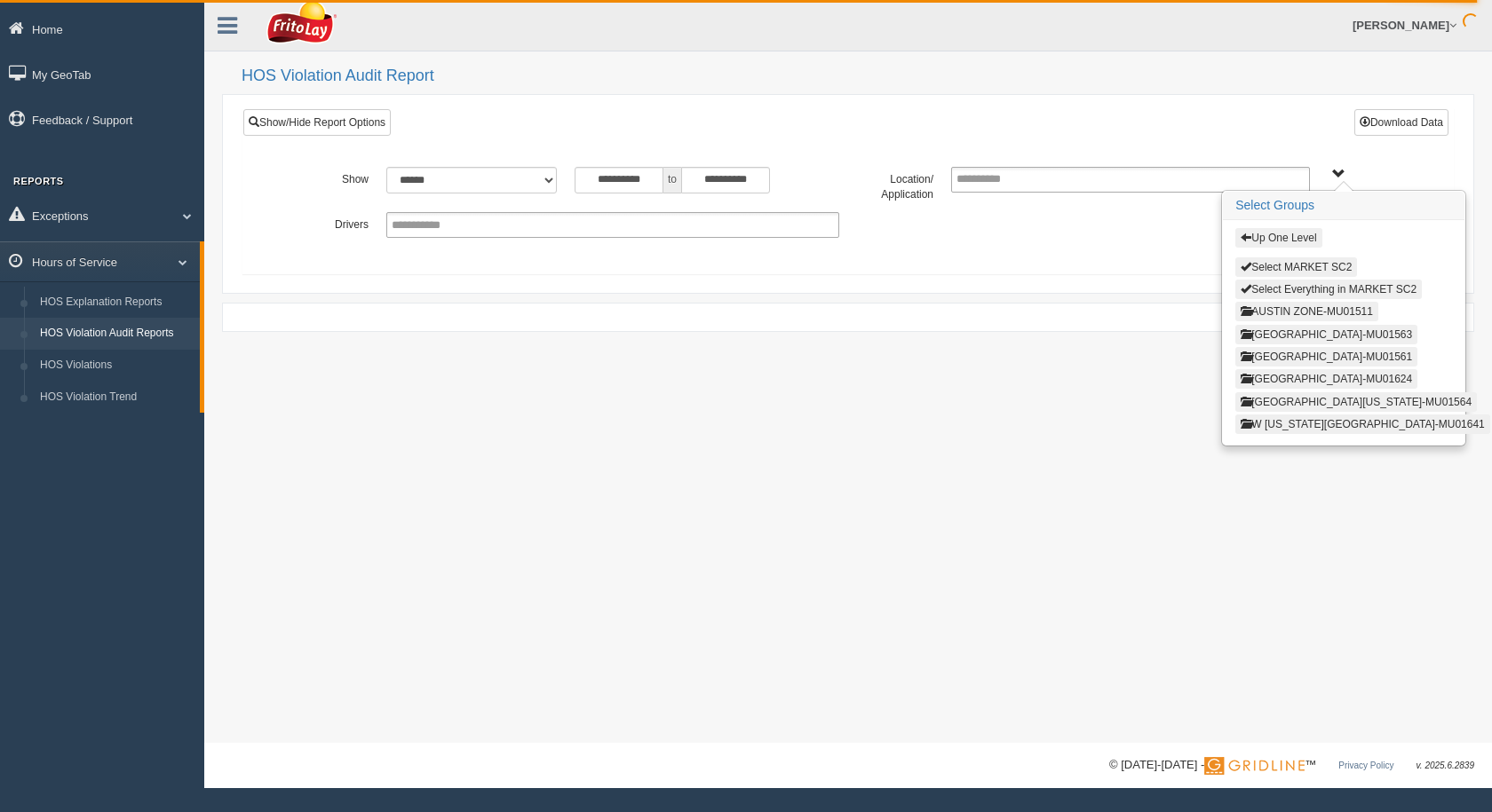
click at [1257, 235] on button "Up One Level" at bounding box center [1278, 238] width 86 height 20
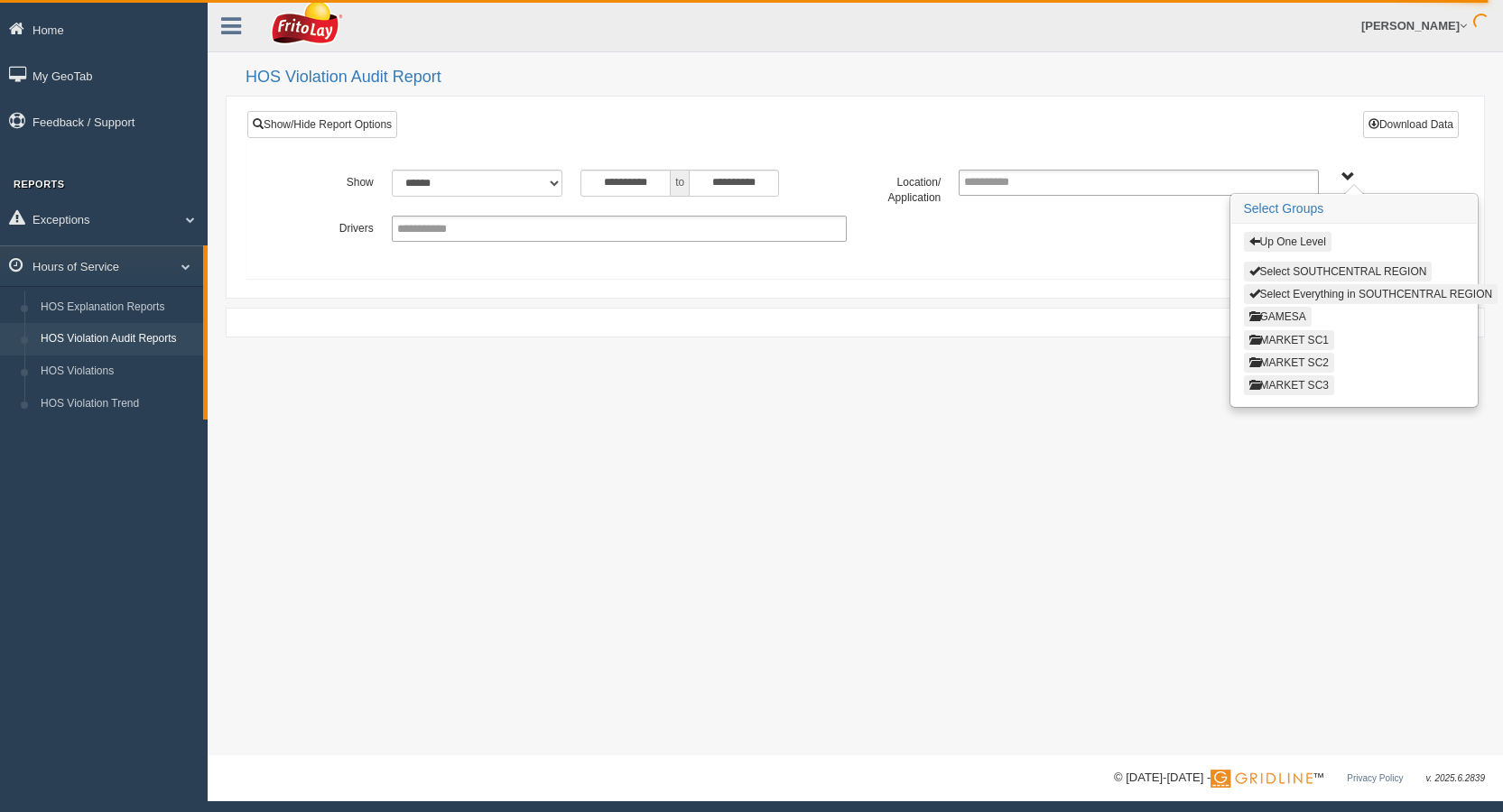
click at [1304, 387] on button "MARKET SC3" at bounding box center [1289, 385] width 90 height 20
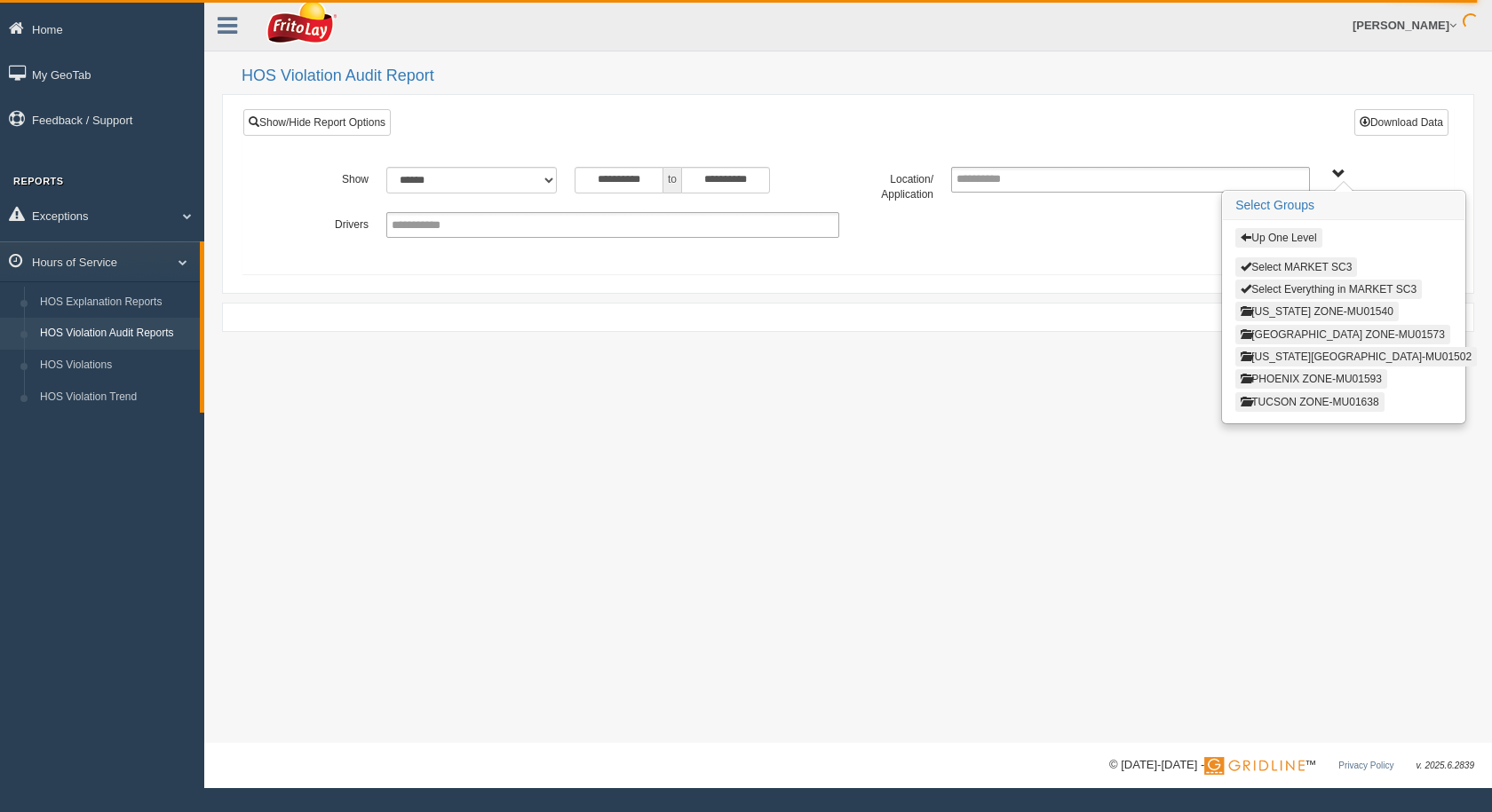
click at [1290, 332] on button "[GEOGRAPHIC_DATA] ZONE-MU01573" at bounding box center [1343, 334] width 215 height 20
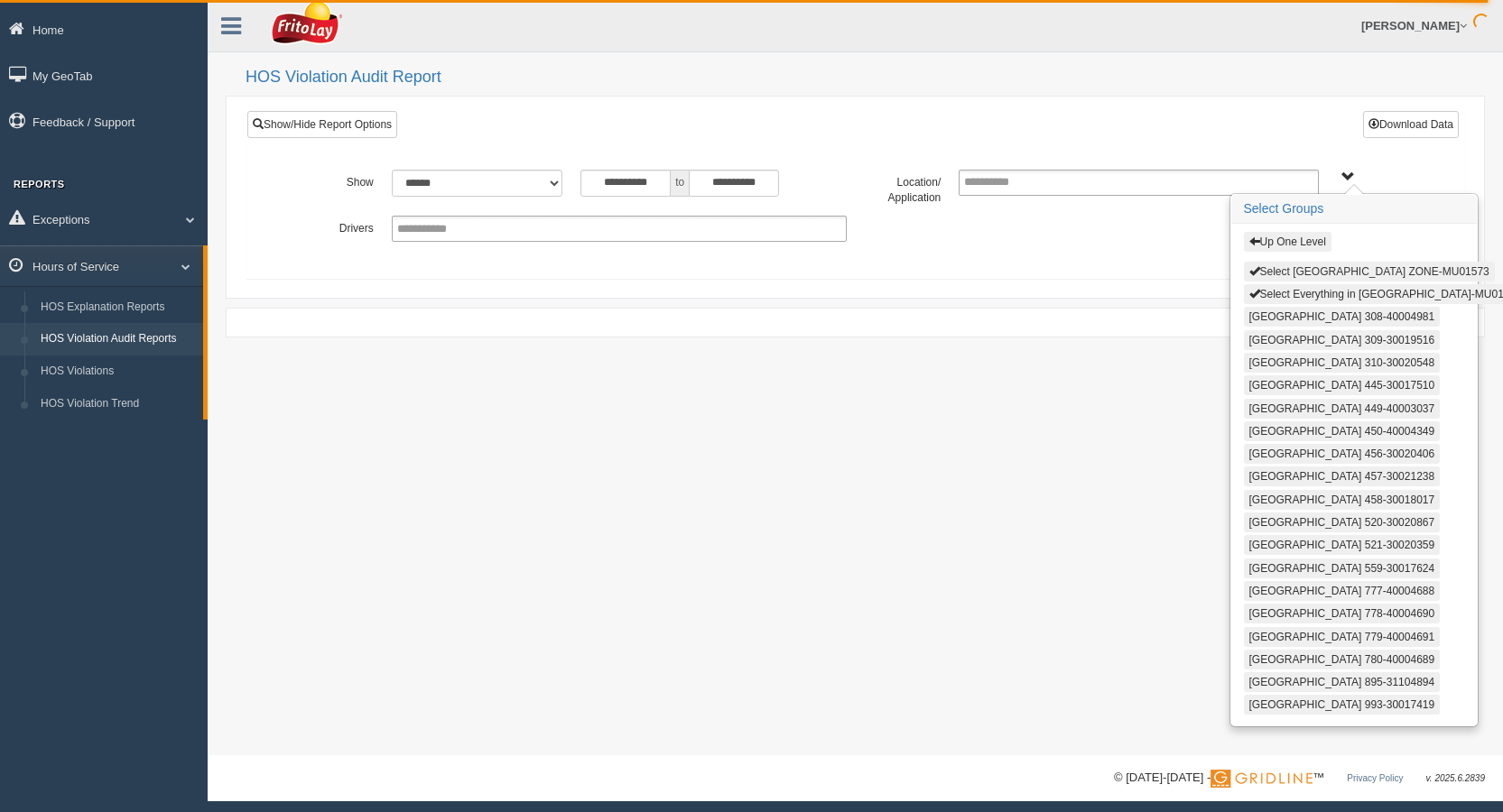
click at [1291, 265] on button "Select [GEOGRAPHIC_DATA] ZONE-MU01573" at bounding box center [1369, 272] width 250 height 20
click at [1292, 288] on button "Select Everything in [GEOGRAPHIC_DATA]-MU01573" at bounding box center [1385, 293] width 283 height 20
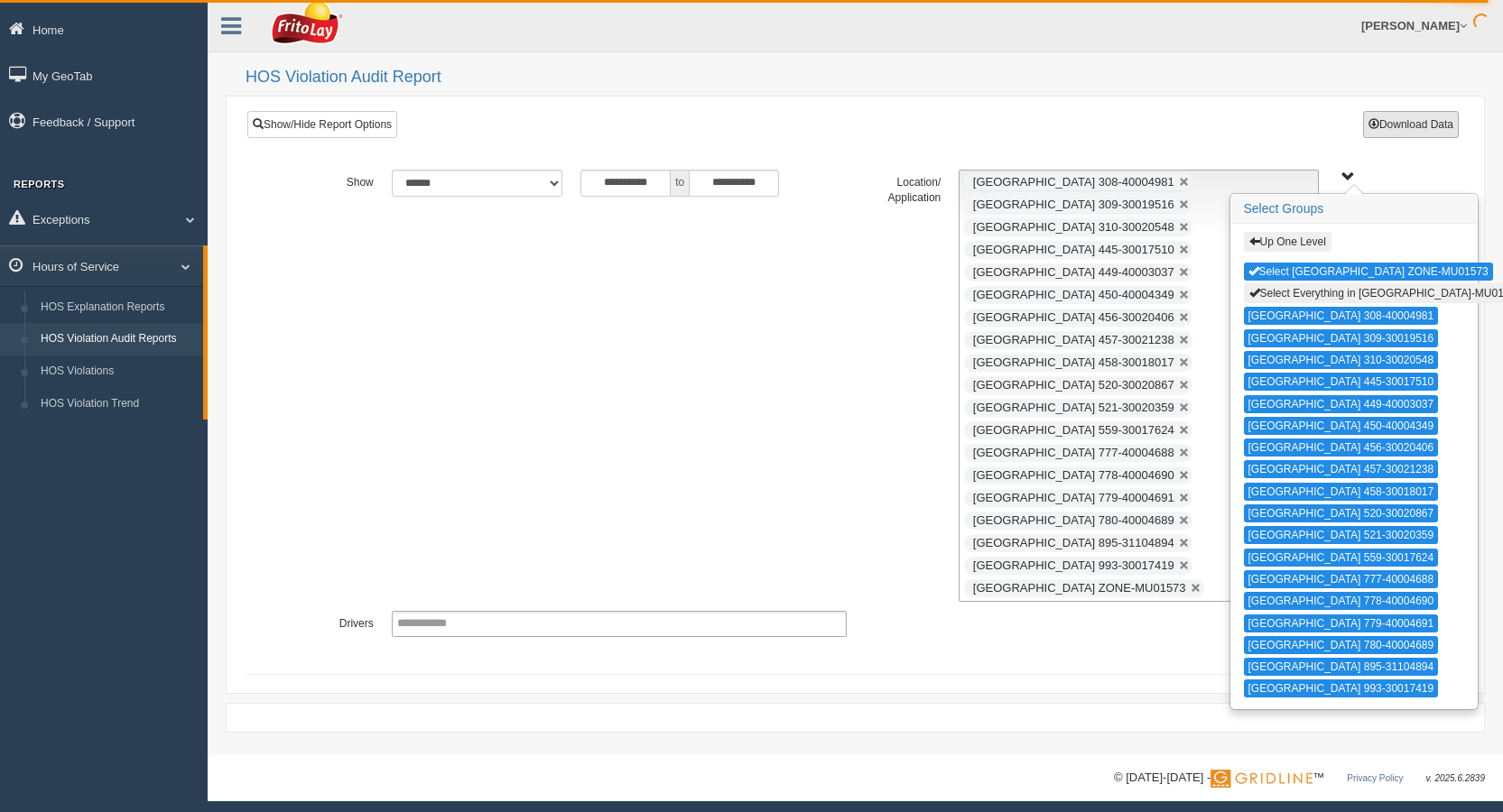
click at [1425, 115] on button "Download Data" at bounding box center [1411, 125] width 96 height 27
click at [1334, 273] on button "Select [GEOGRAPHIC_DATA] ZONE-MU01573" at bounding box center [1369, 272] width 250 height 18
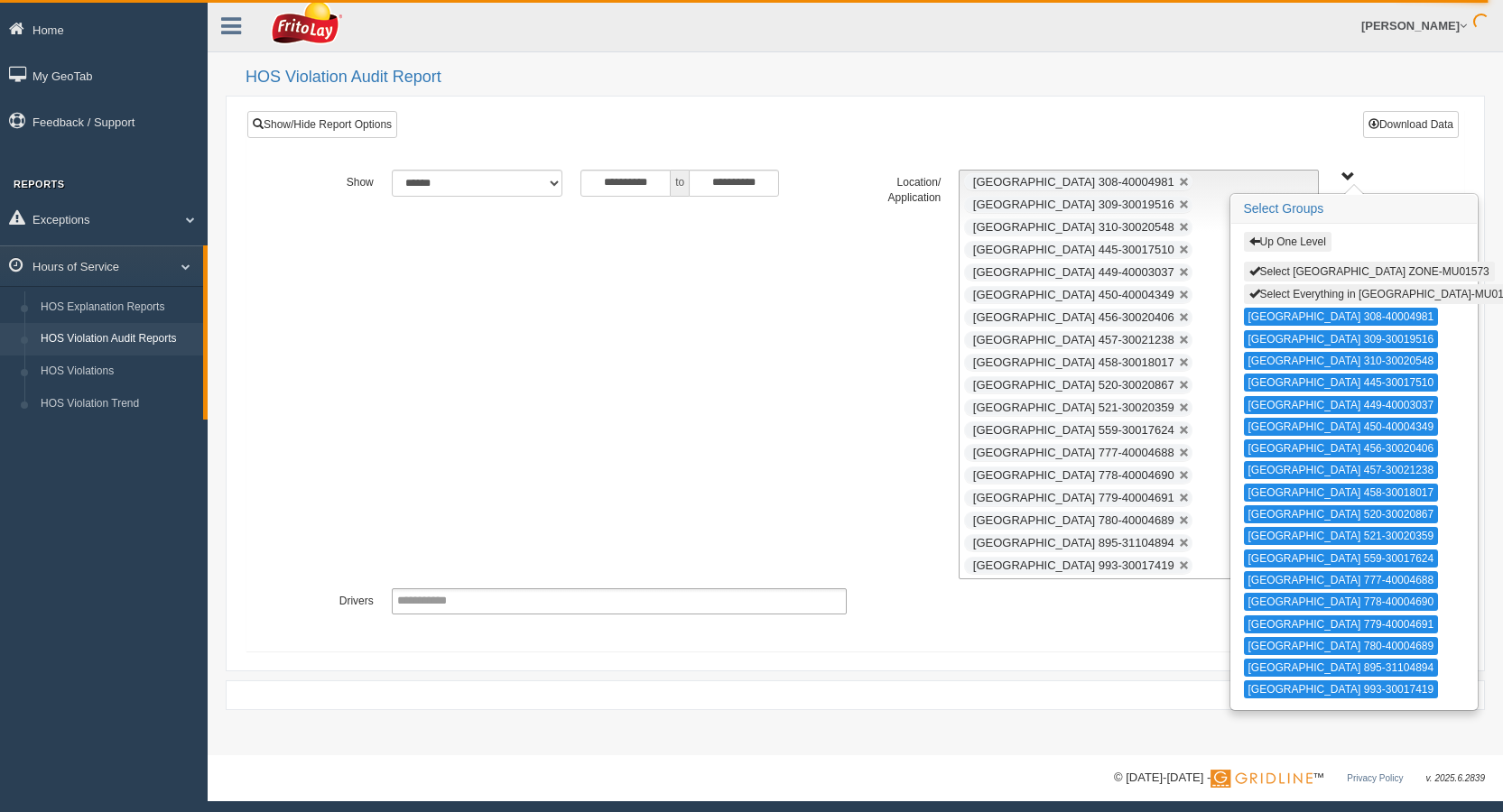
click at [1336, 297] on button "Select Everything in [GEOGRAPHIC_DATA]-MU01573" at bounding box center [1385, 294] width 283 height 20
type input "**********"
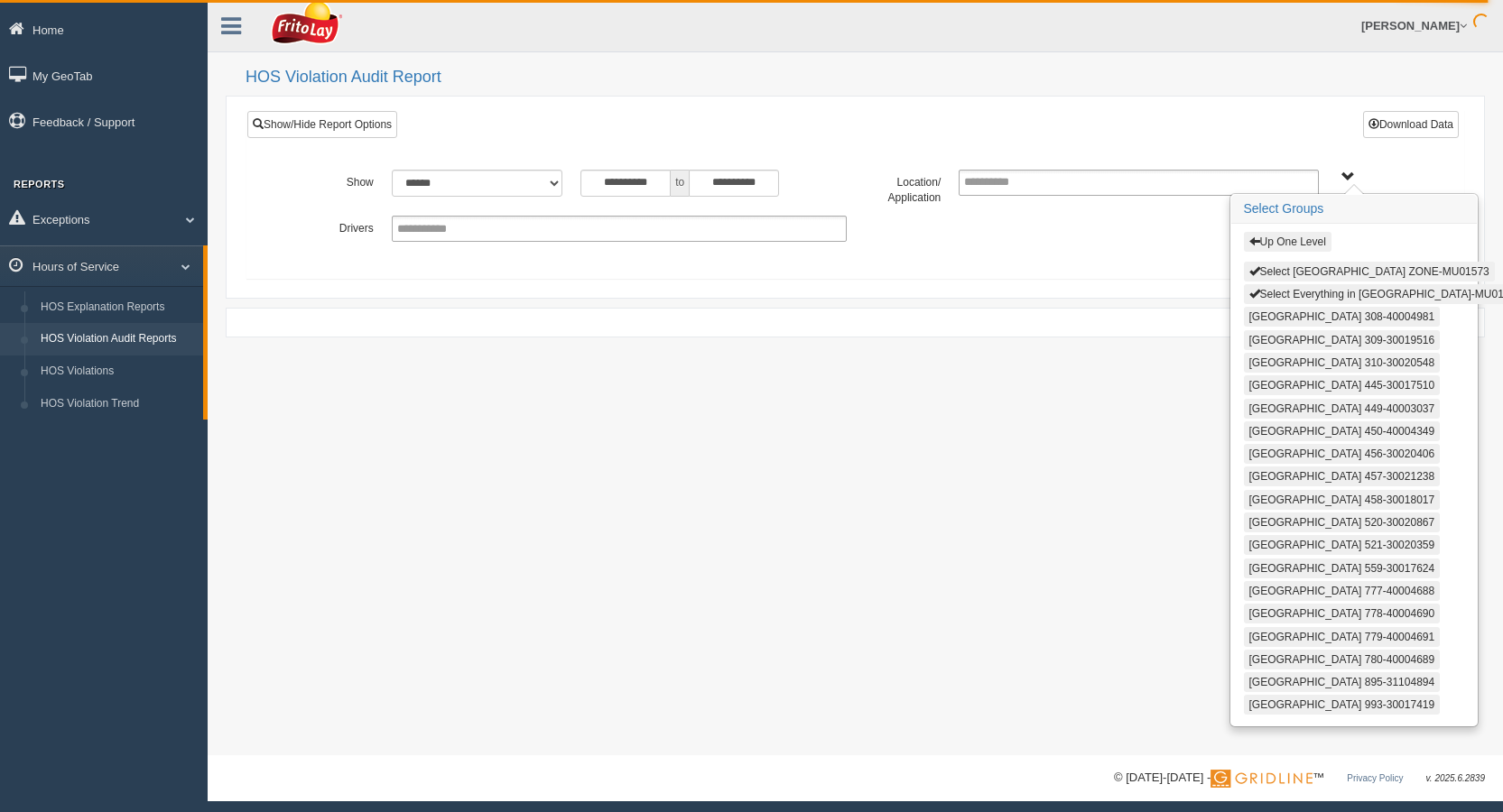
click at [1284, 238] on button "Up One Level" at bounding box center [1287, 242] width 87 height 20
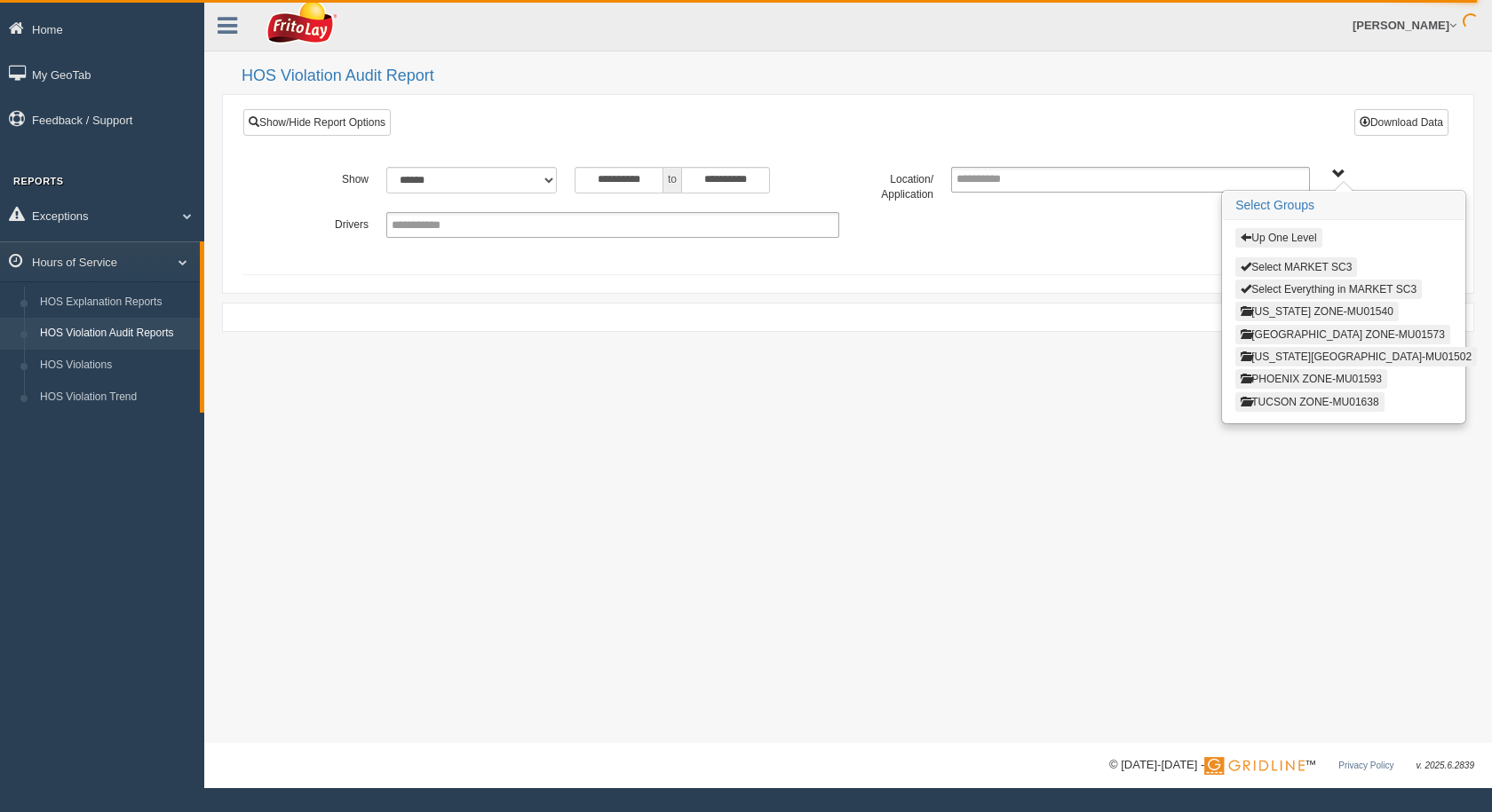
click at [1263, 240] on button "Up One Level" at bounding box center [1278, 238] width 86 height 20
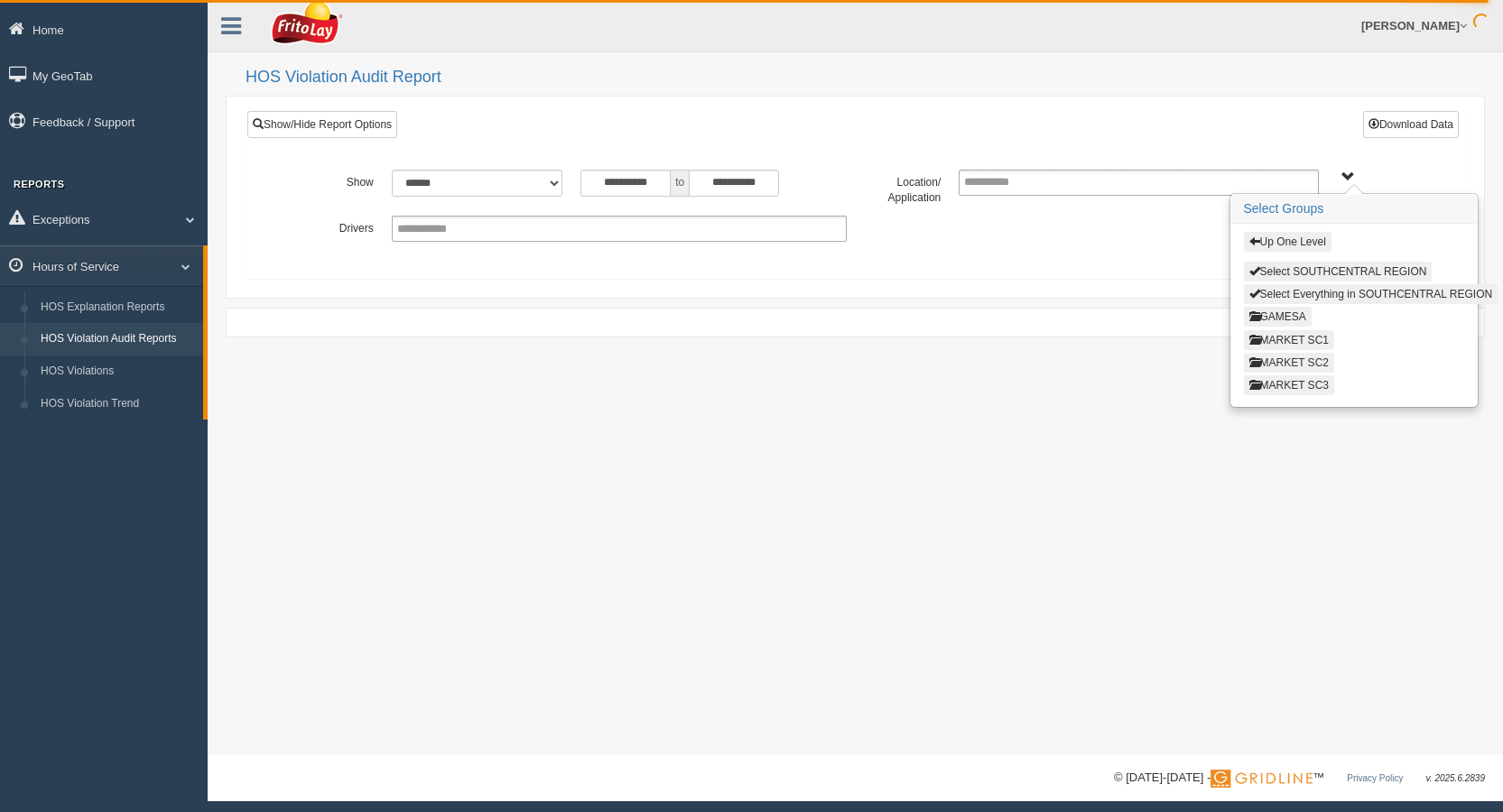
click at [1304, 360] on button "MARKET SC2" at bounding box center [1289, 363] width 90 height 20
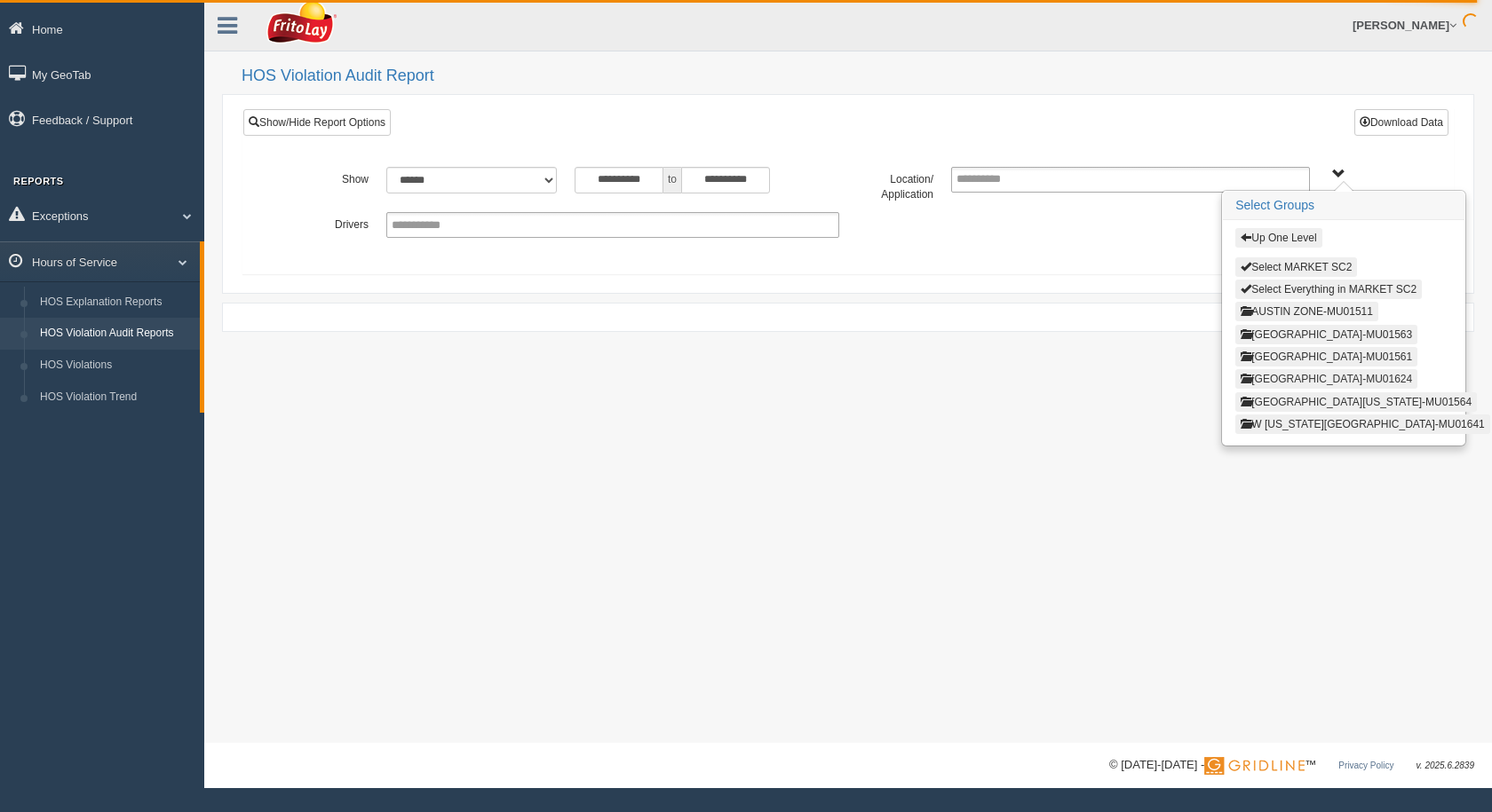
click at [1286, 379] on button "[GEOGRAPHIC_DATA]-MU01624" at bounding box center [1326, 379] width 182 height 20
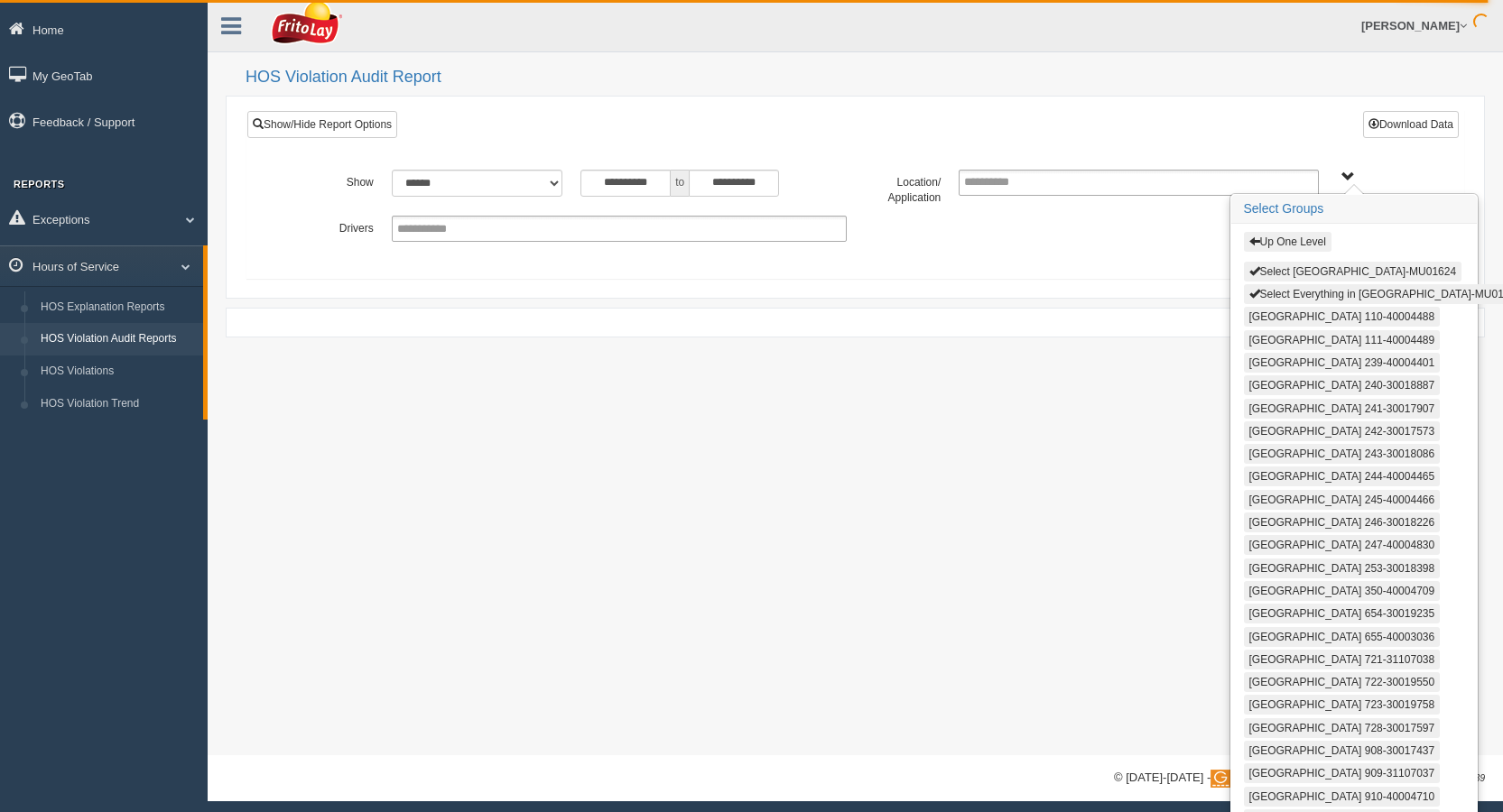
click at [1284, 269] on button "Select [GEOGRAPHIC_DATA]-MU01624" at bounding box center [1353, 272] width 219 height 20
click at [1286, 295] on button "Select Everything in [GEOGRAPHIC_DATA]-MU01624" at bounding box center [1385, 293] width 283 height 20
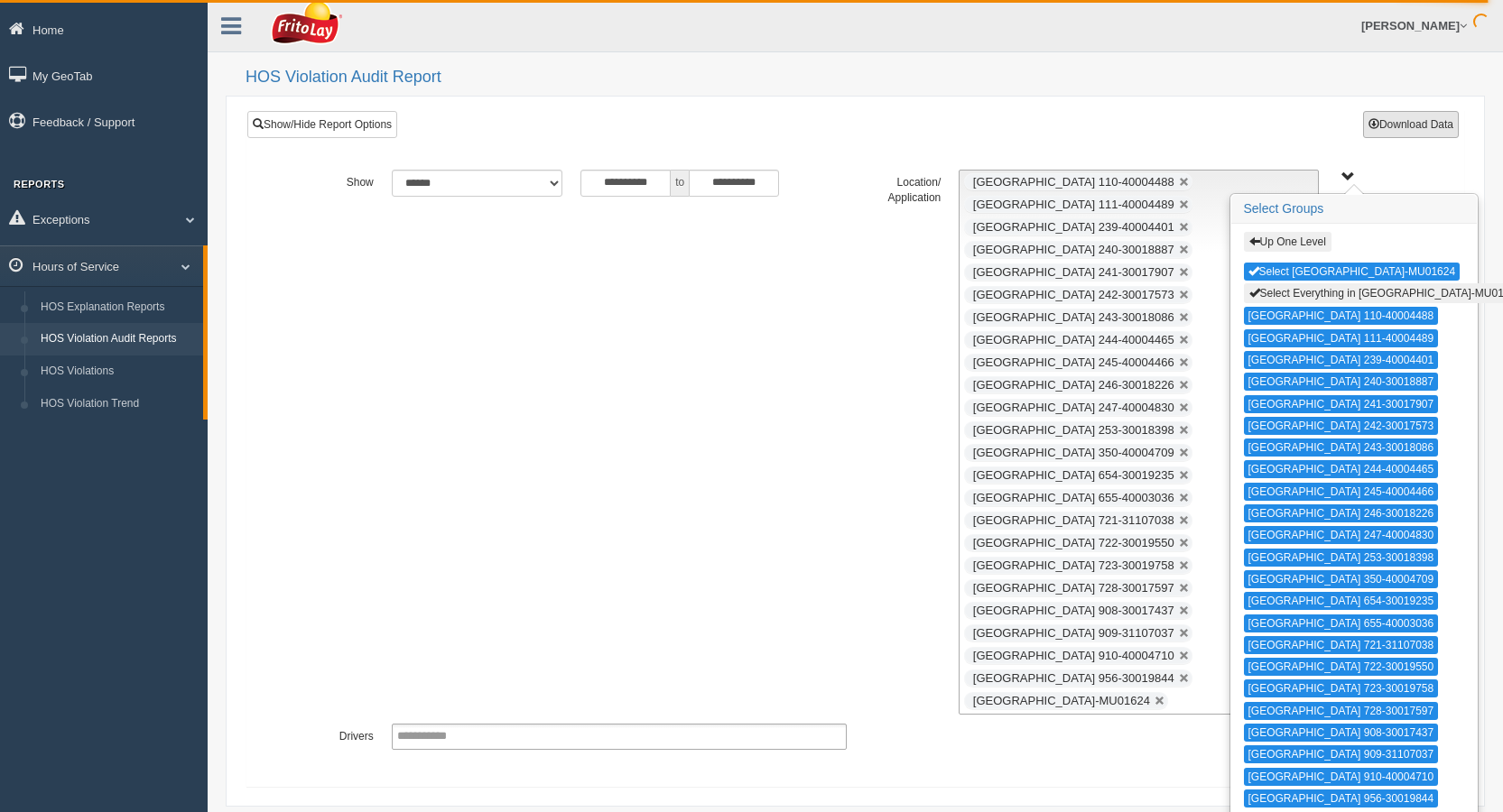
click at [1418, 122] on button "Download Data" at bounding box center [1411, 125] width 96 height 27
click at [1315, 278] on button "Select [GEOGRAPHIC_DATA]-MU01624" at bounding box center [1352, 272] width 217 height 18
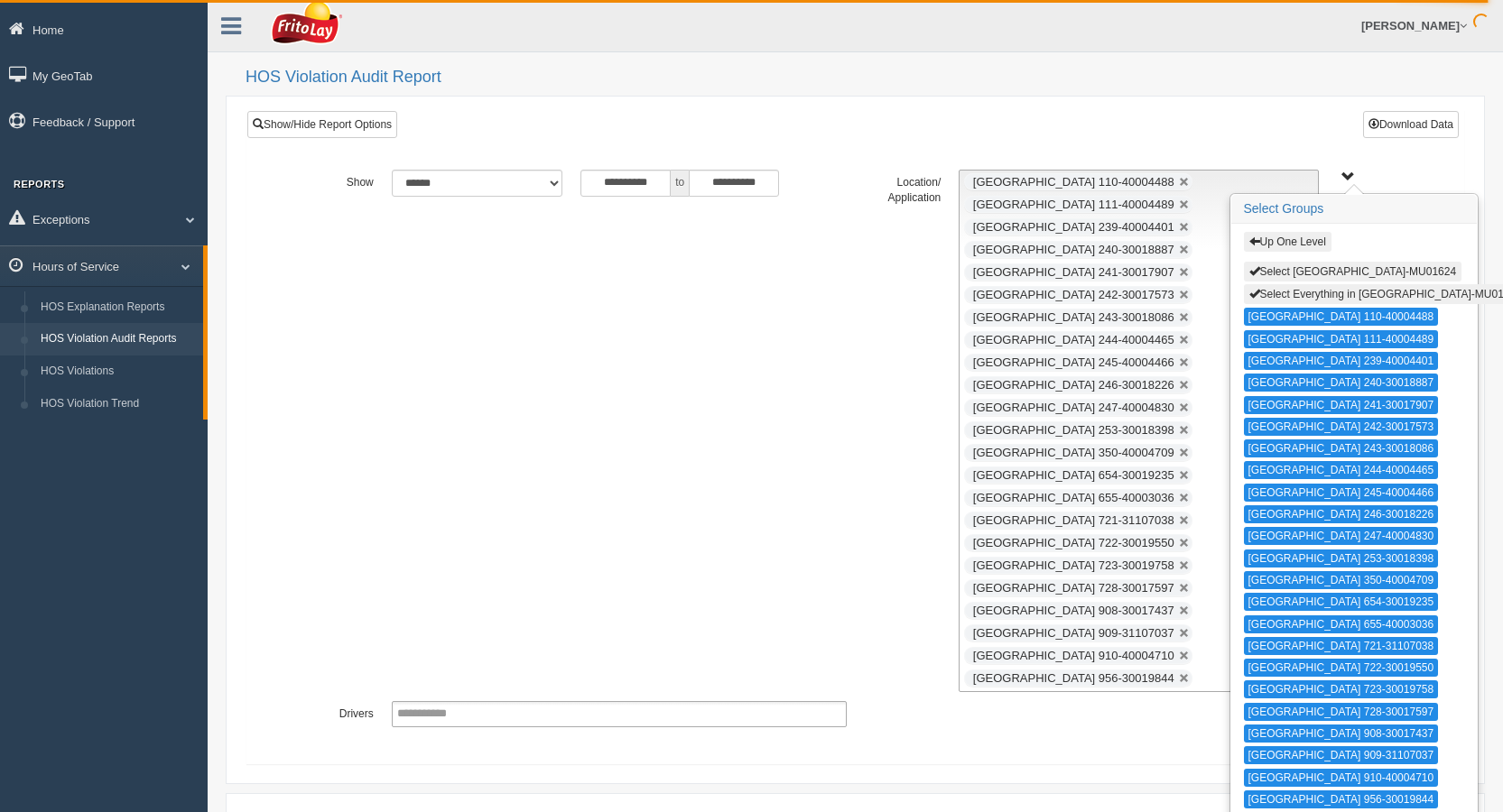
click at [1320, 290] on button "Select Everything in [GEOGRAPHIC_DATA]-MU01624" at bounding box center [1385, 294] width 283 height 20
type input "**********"
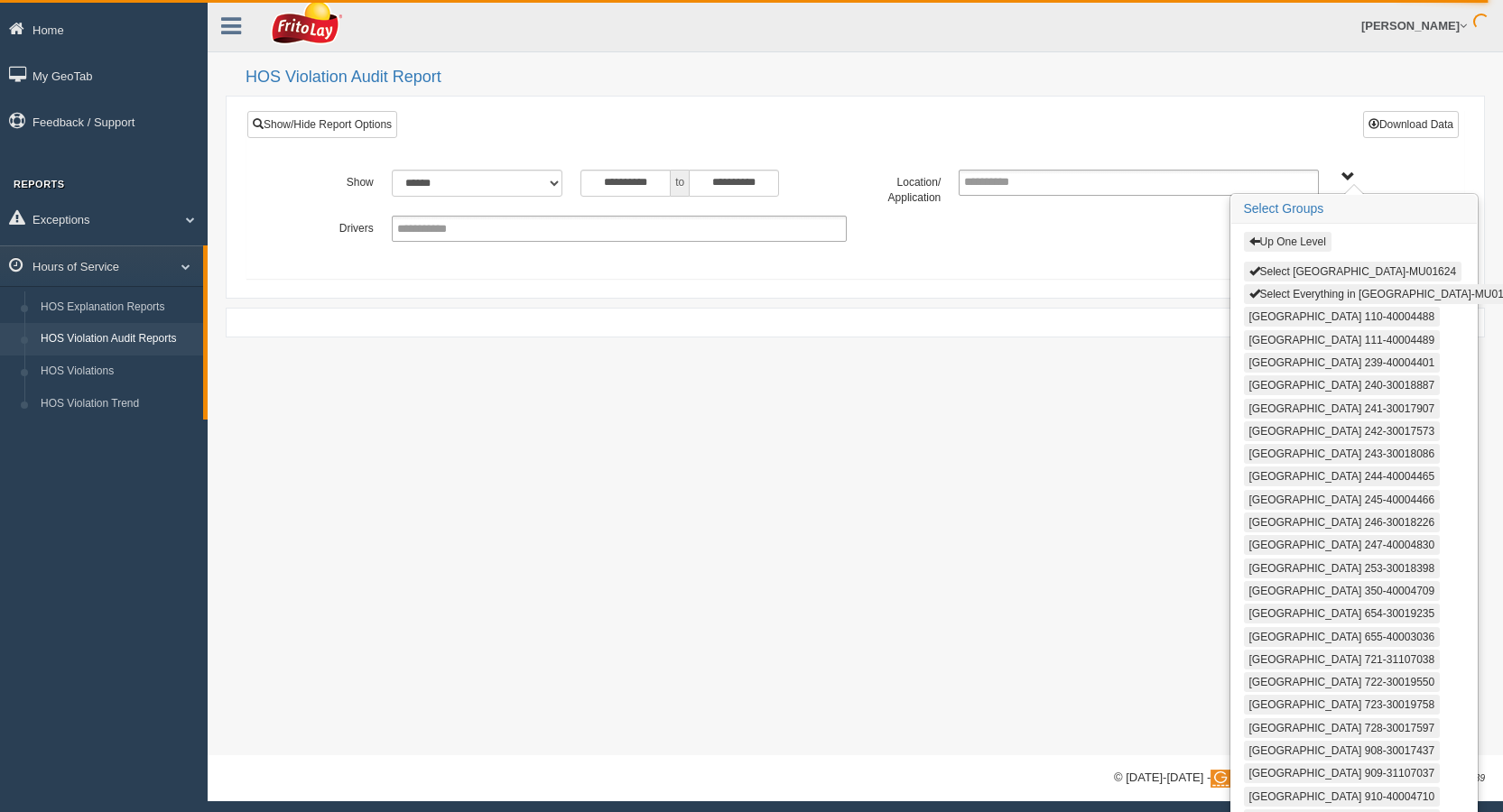
click at [1295, 242] on button "Up One Level" at bounding box center [1287, 242] width 87 height 20
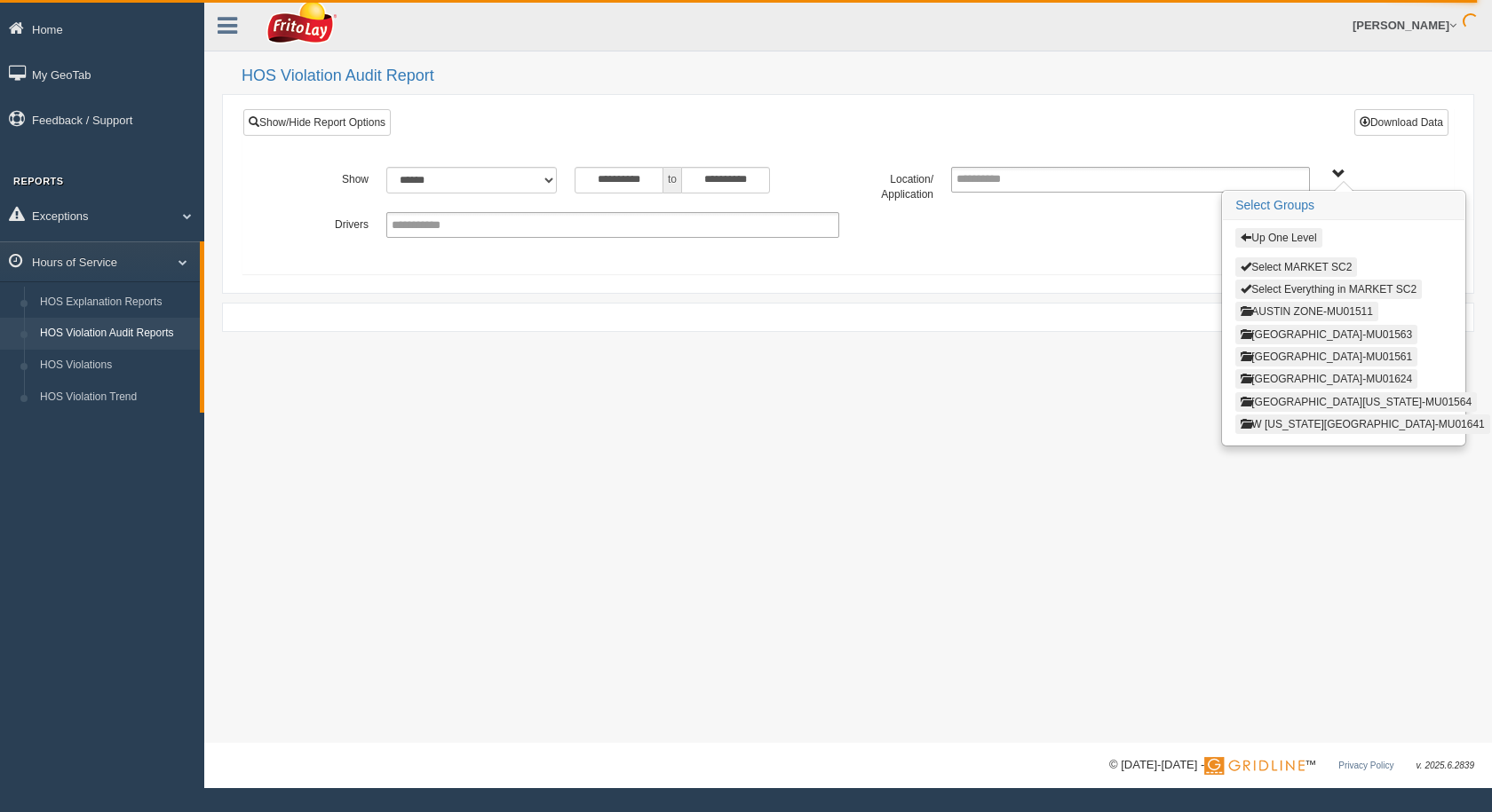
click at [1288, 318] on button "AUSTIN ZONE-MU01511" at bounding box center [1306, 312] width 143 height 20
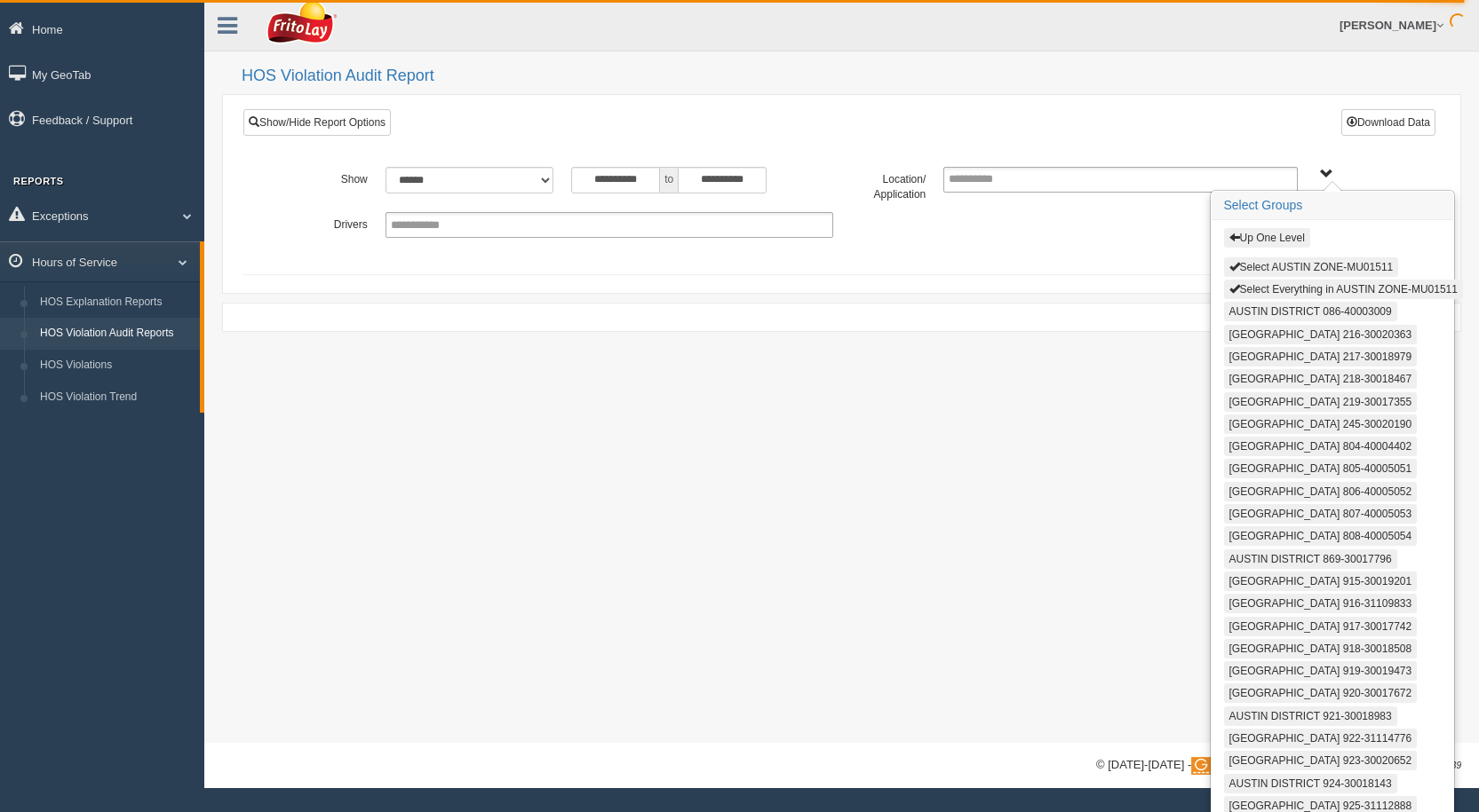
click at [1285, 269] on button "Select AUSTIN ZONE-MU01511" at bounding box center [1311, 267] width 175 height 20
click at [1285, 290] on button "Select Everything in AUSTIN ZONE-MU01511" at bounding box center [1343, 288] width 239 height 20
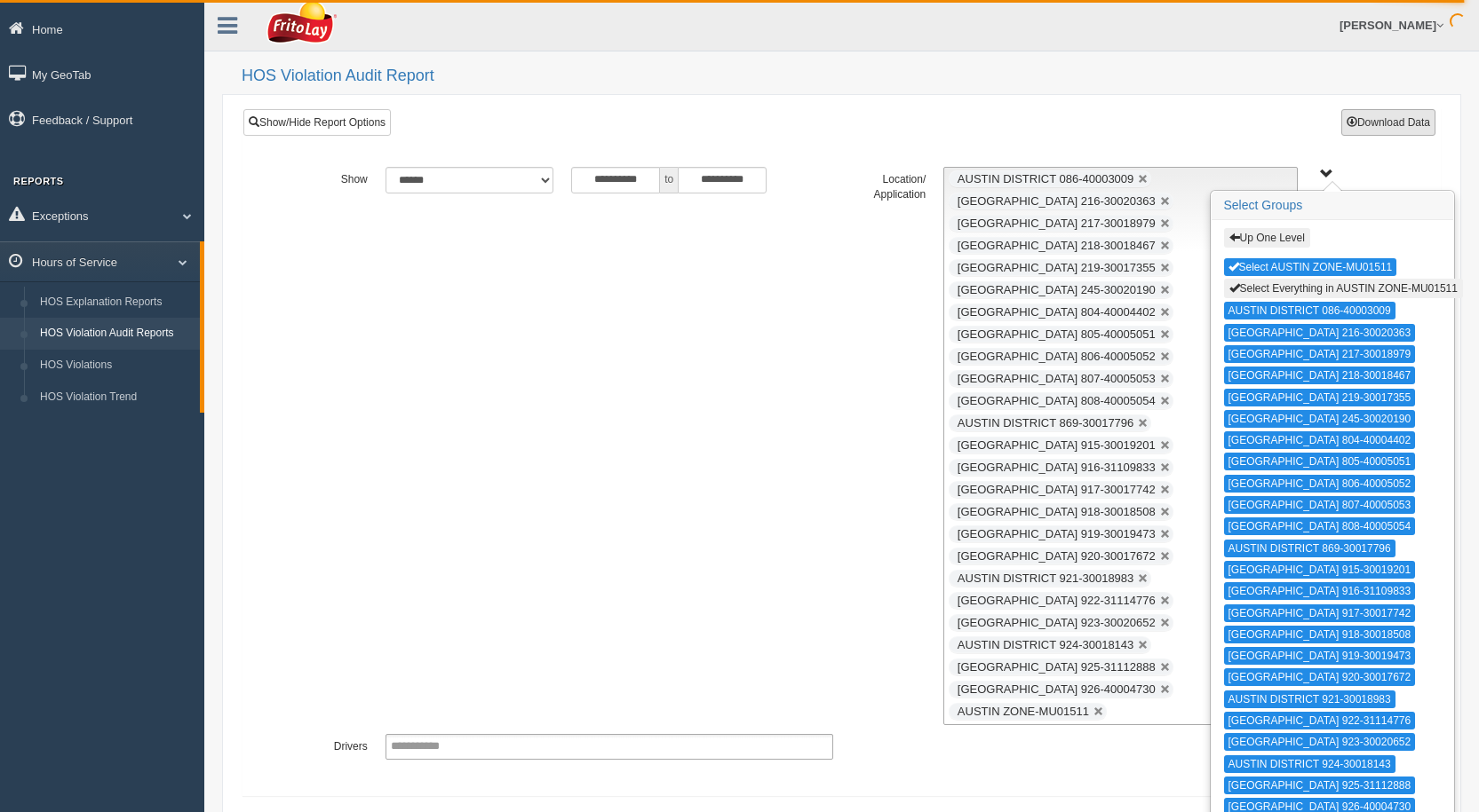
click at [1383, 123] on button "Download Data" at bounding box center [1388, 123] width 94 height 26
click at [1284, 271] on button "Select AUSTIN ZONE-MU01511" at bounding box center [1310, 267] width 173 height 18
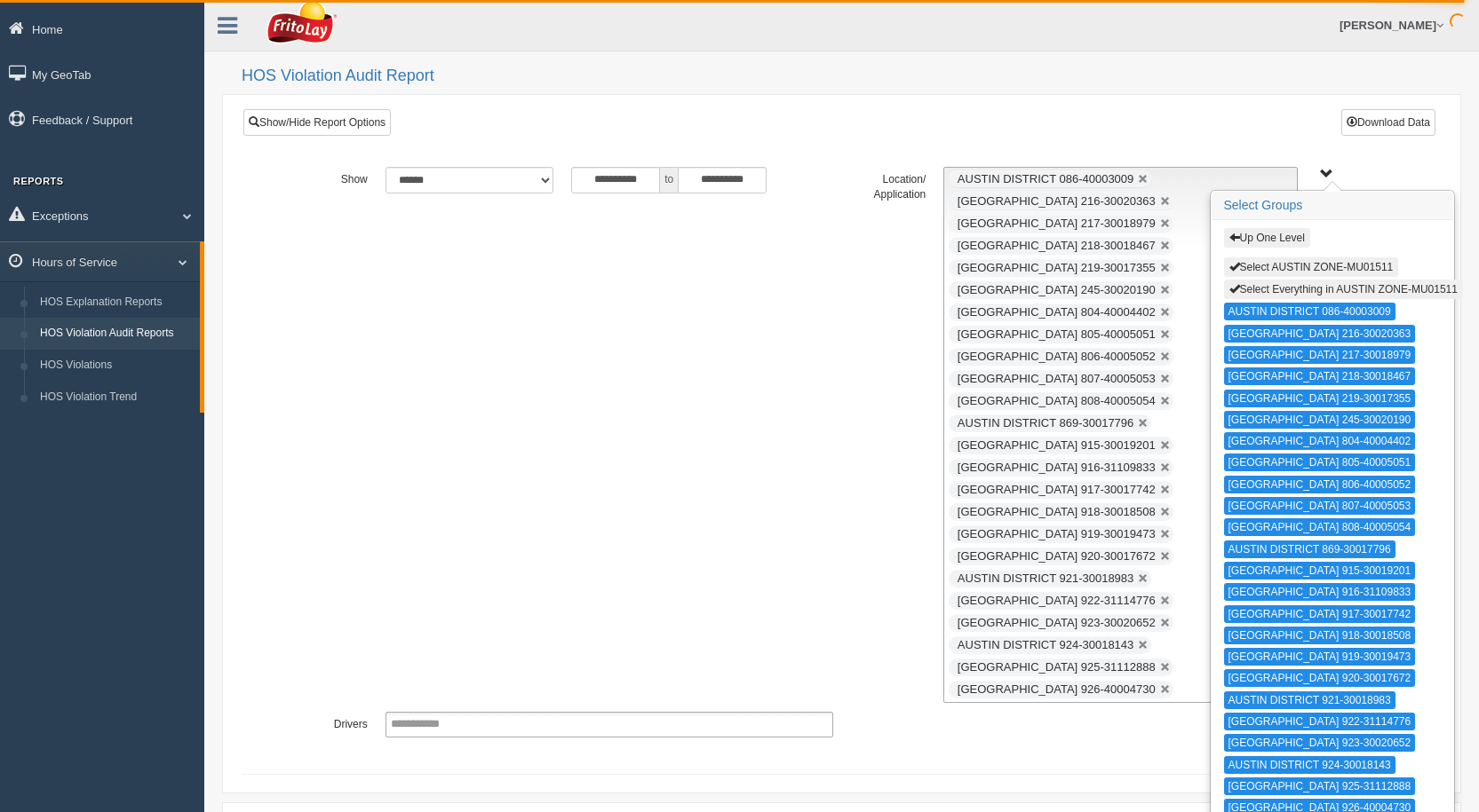
click at [1284, 291] on button "Select Everything in AUSTIN ZONE-MU01511" at bounding box center [1343, 289] width 239 height 20
type input "**********"
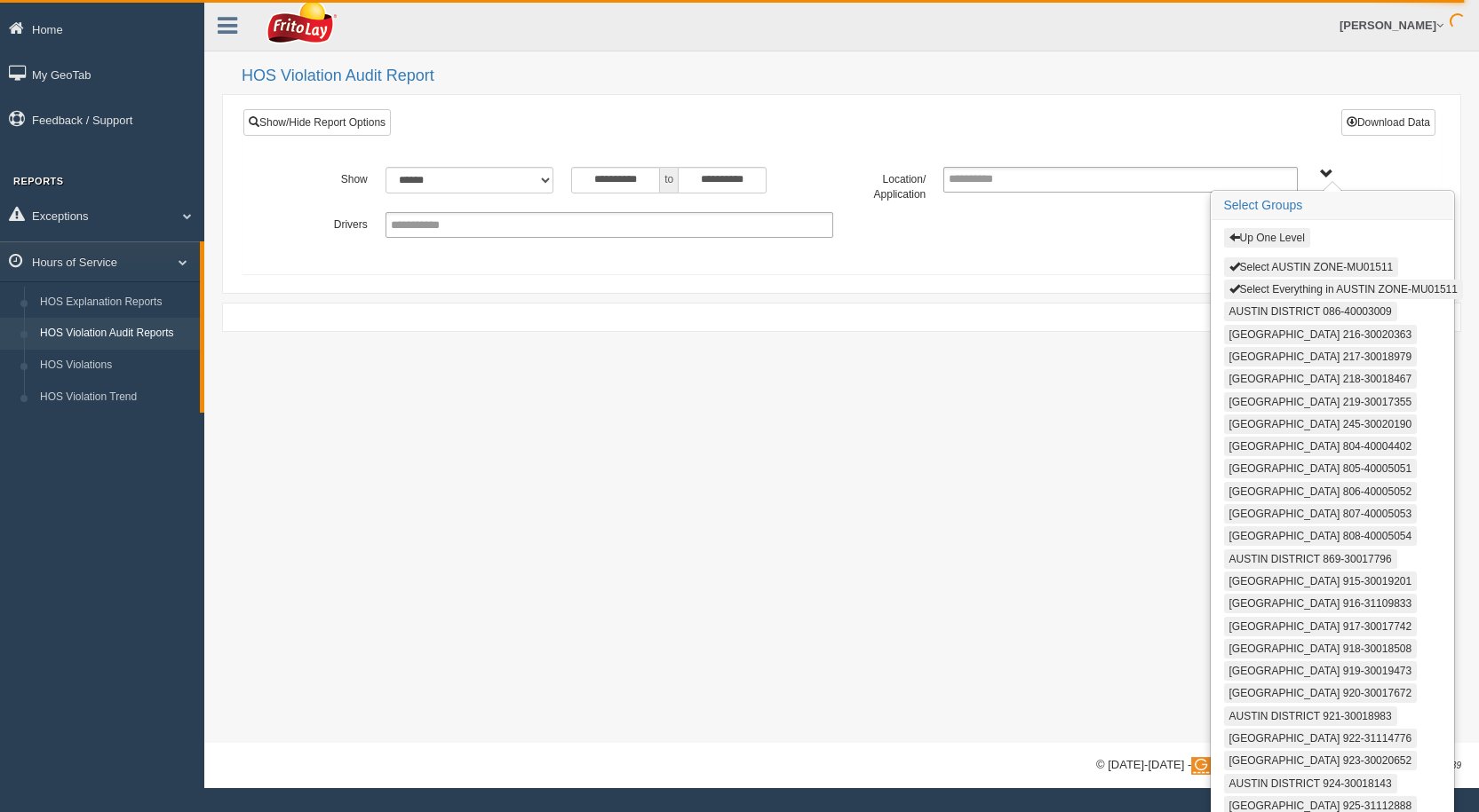
drag, startPoint x: 1263, startPoint y: 235, endPoint x: 1275, endPoint y: 256, distance: 24.2
click at [1263, 236] on button "Up One Level" at bounding box center [1266, 238] width 86 height 20
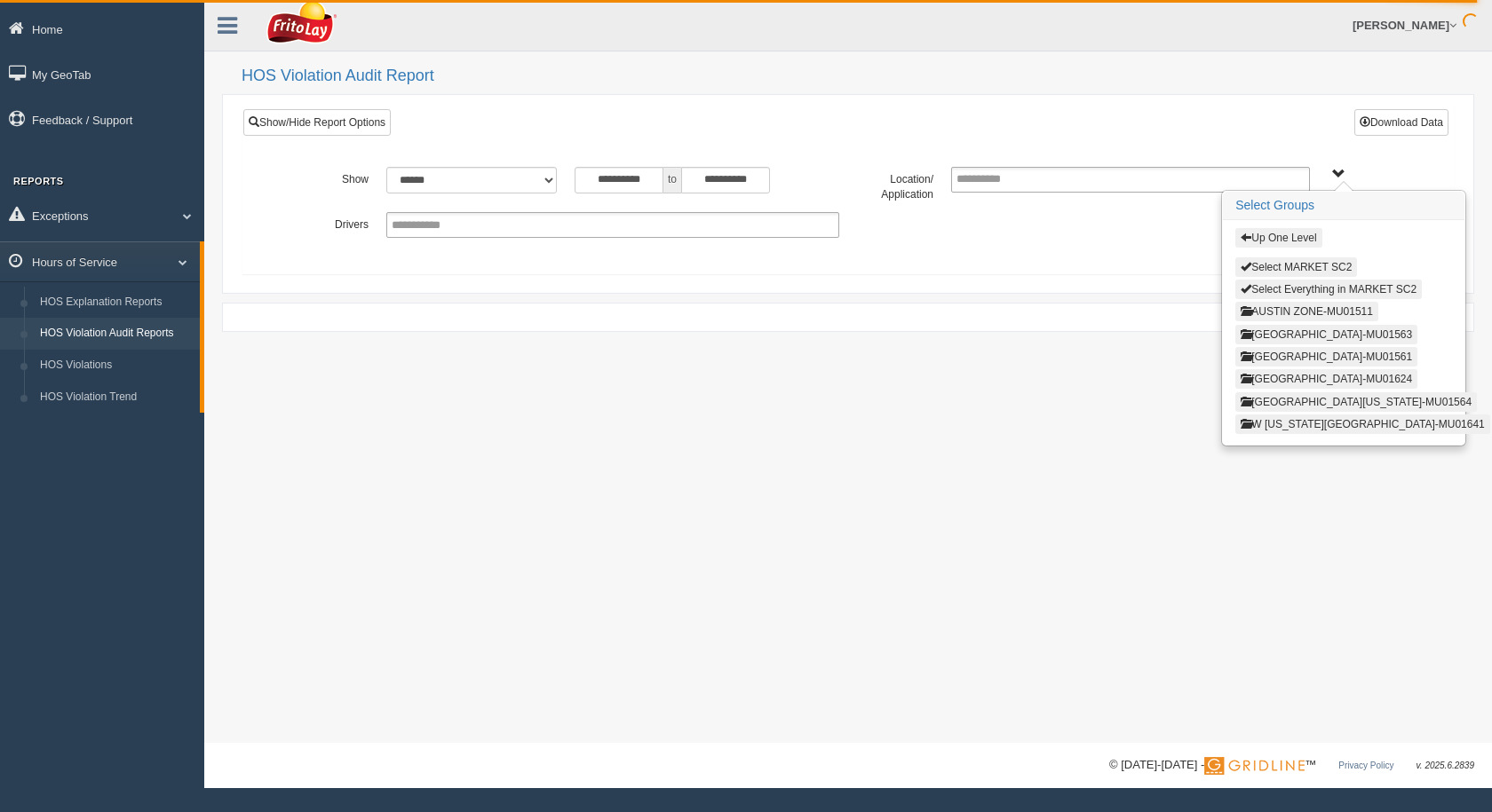
click at [1286, 240] on button "Up One Level" at bounding box center [1278, 238] width 86 height 20
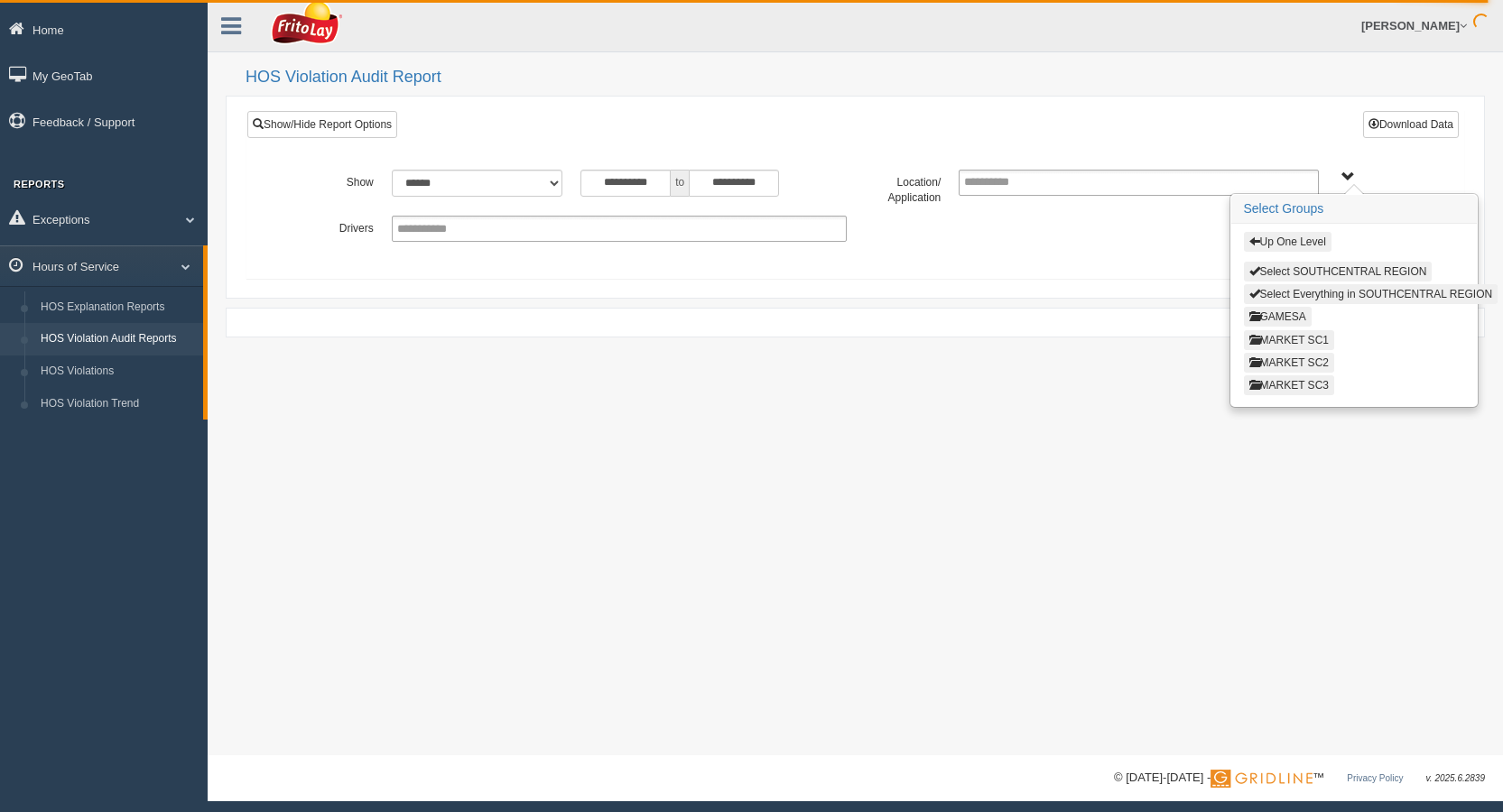
click at [1309, 334] on button "MARKET SC1" at bounding box center [1289, 340] width 90 height 20
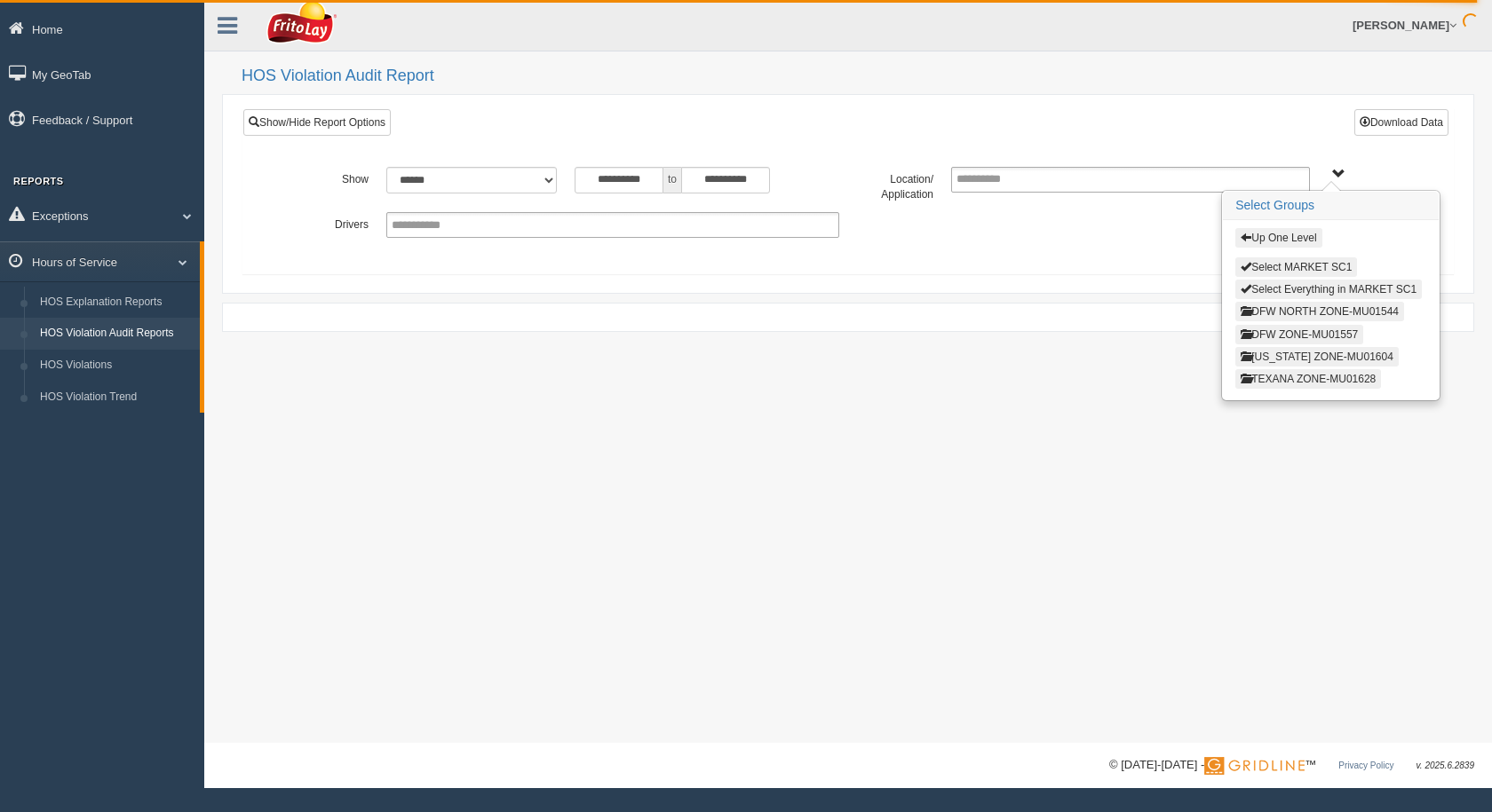
click at [1295, 354] on button "[US_STATE] ZONE-MU01604" at bounding box center [1316, 357] width 163 height 20
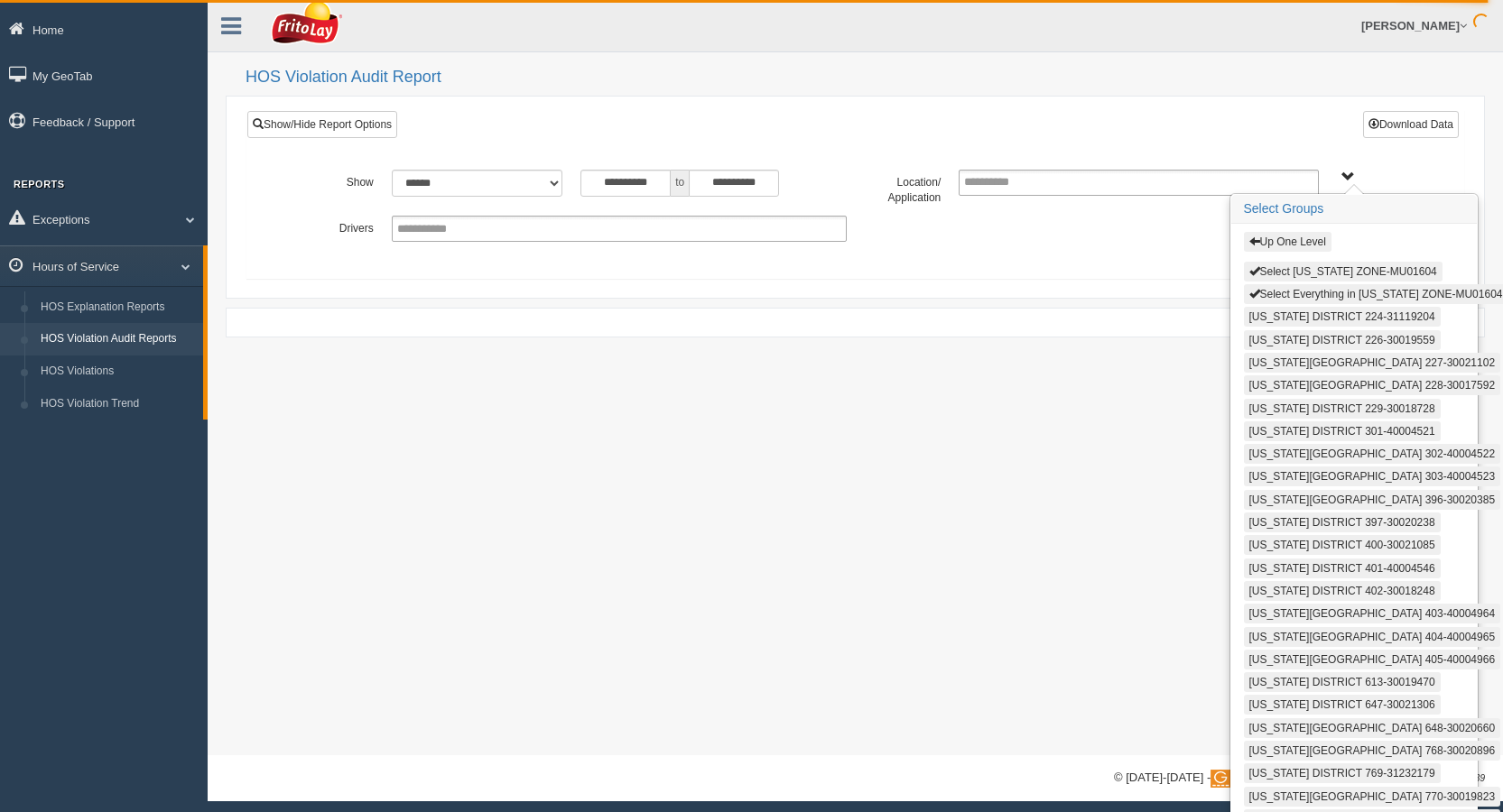
click at [1294, 271] on button "Select [US_STATE] ZONE-MU01604" at bounding box center [1343, 272] width 199 height 20
click at [1294, 294] on button "Select Everything in [US_STATE] ZONE-MU01604" at bounding box center [1375, 293] width 264 height 20
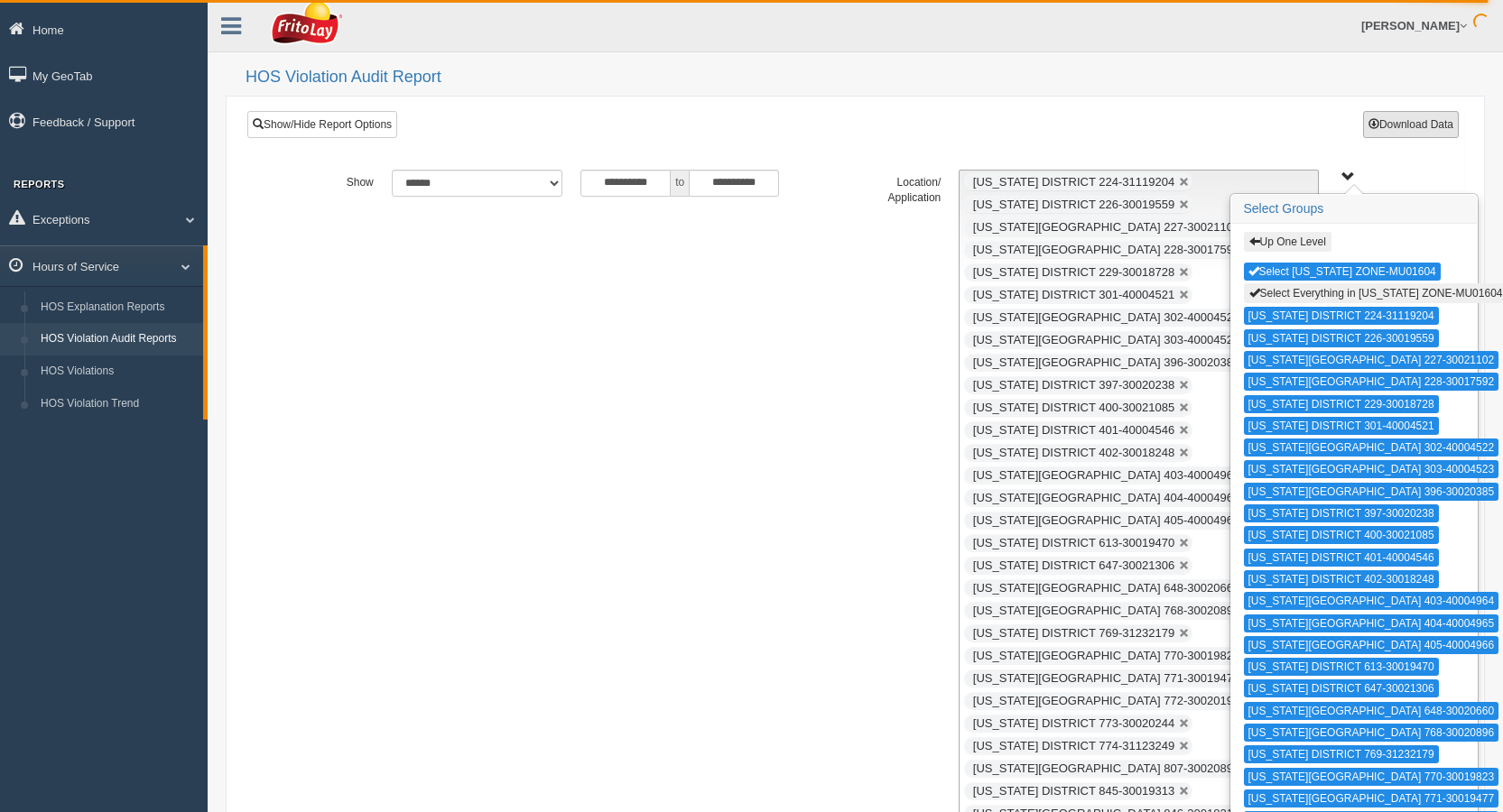
click at [1420, 124] on button "Download Data" at bounding box center [1411, 125] width 96 height 27
